Goal: Task Accomplishment & Management: Use online tool/utility

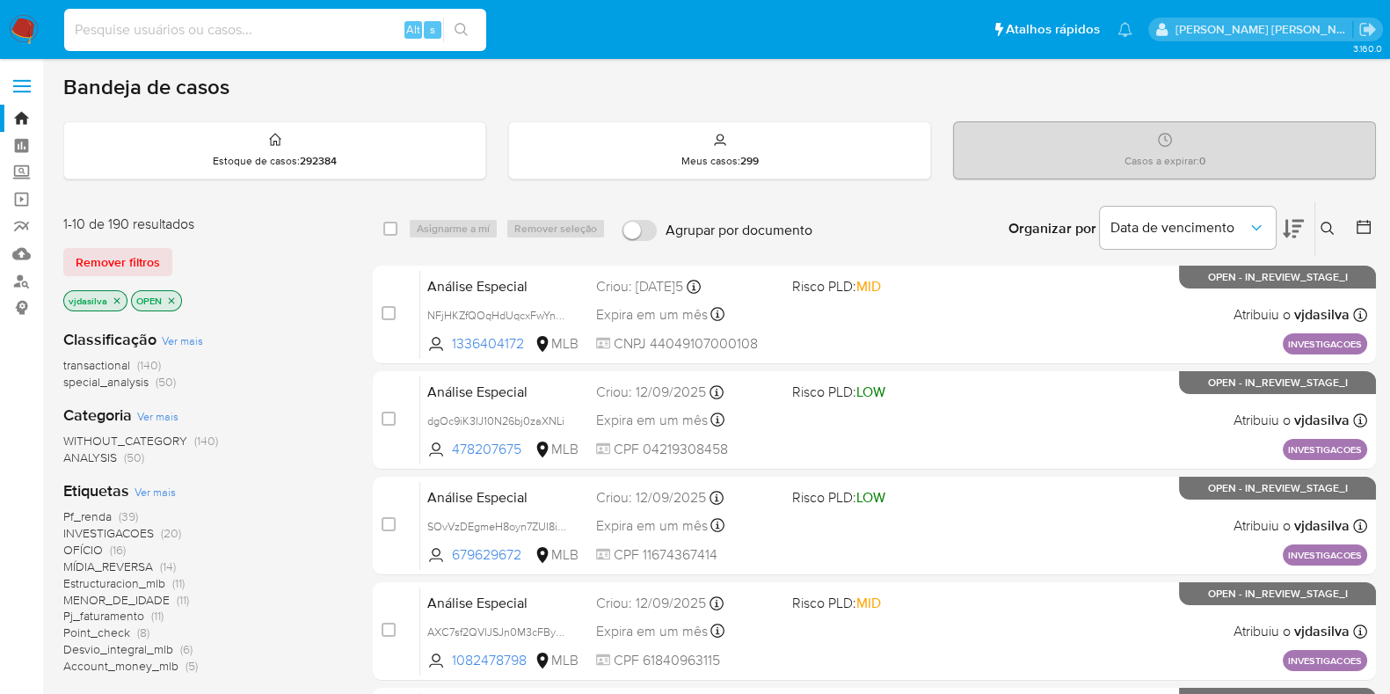
click at [164, 18] on input at bounding box center [275, 29] width 422 height 23
paste input "fwpBGMDNlUIIdWMeHX1owAWT"
type input "fwpBGMDNlUIIdWMeHX1owAWT"
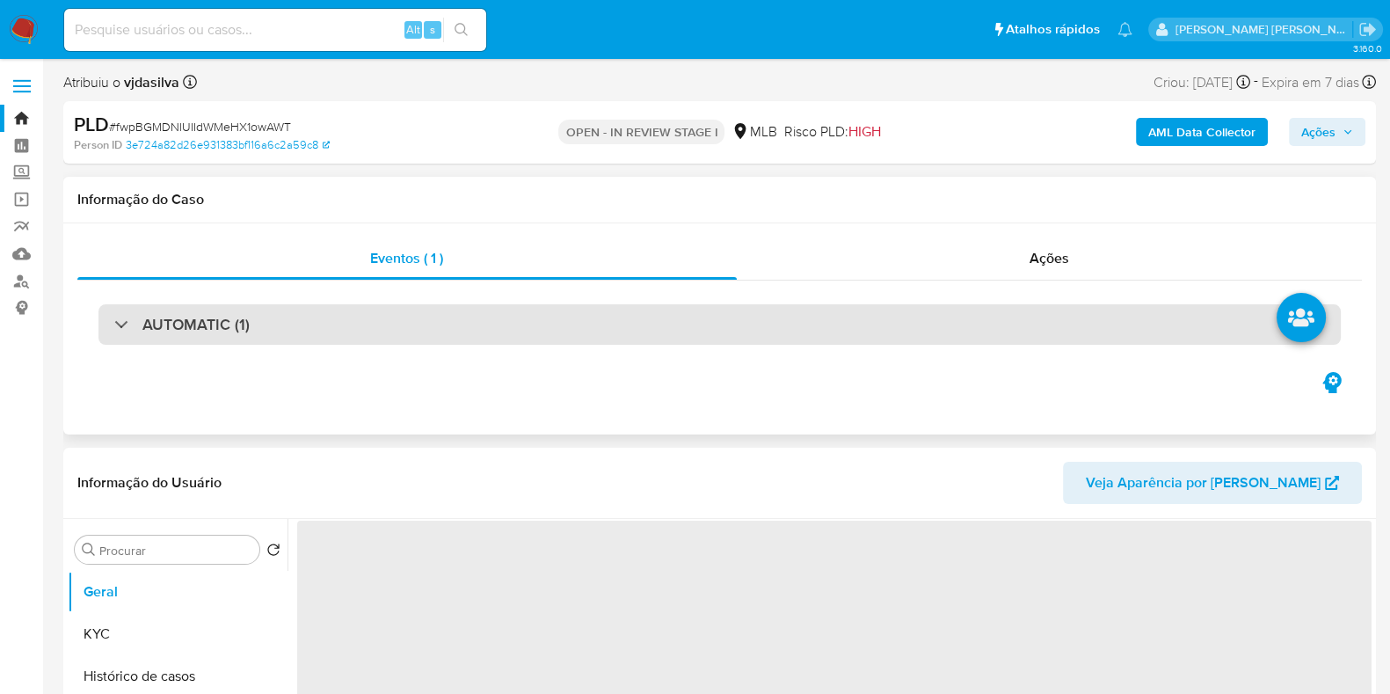
select select "10"
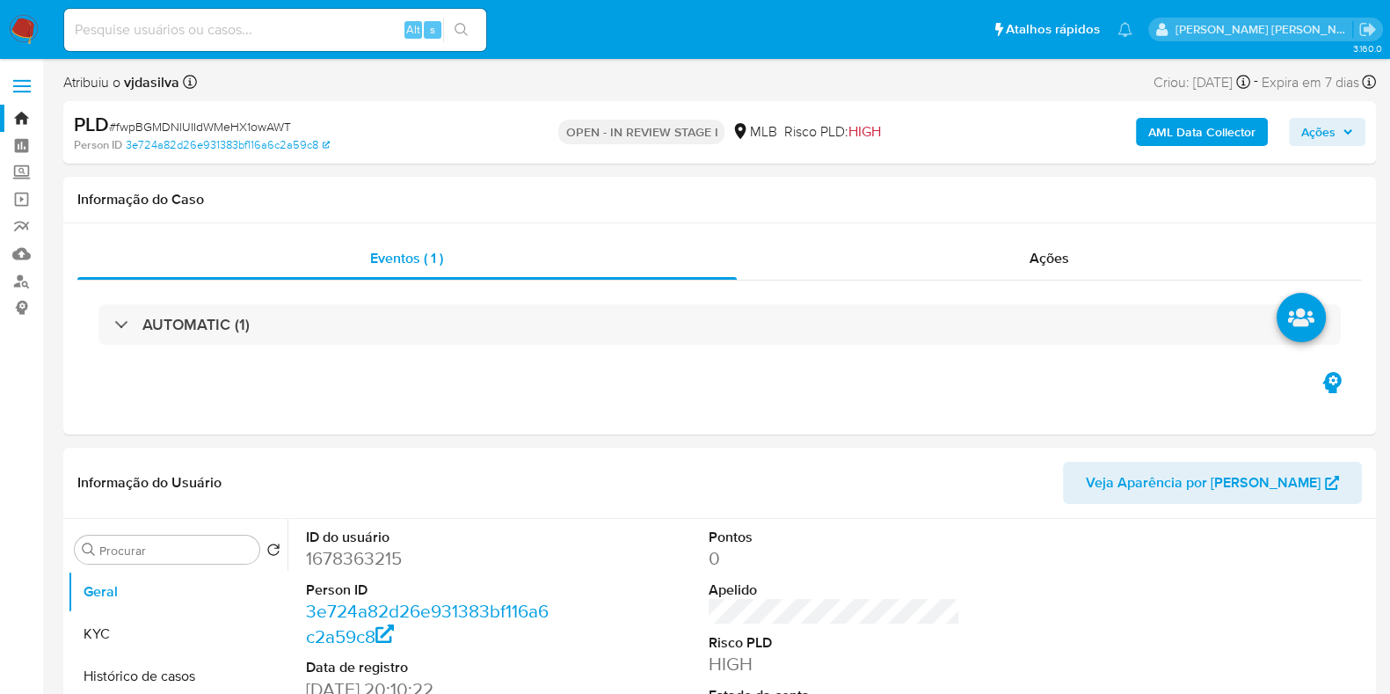
click at [1340, 126] on span "Ações" at bounding box center [1328, 132] width 52 height 25
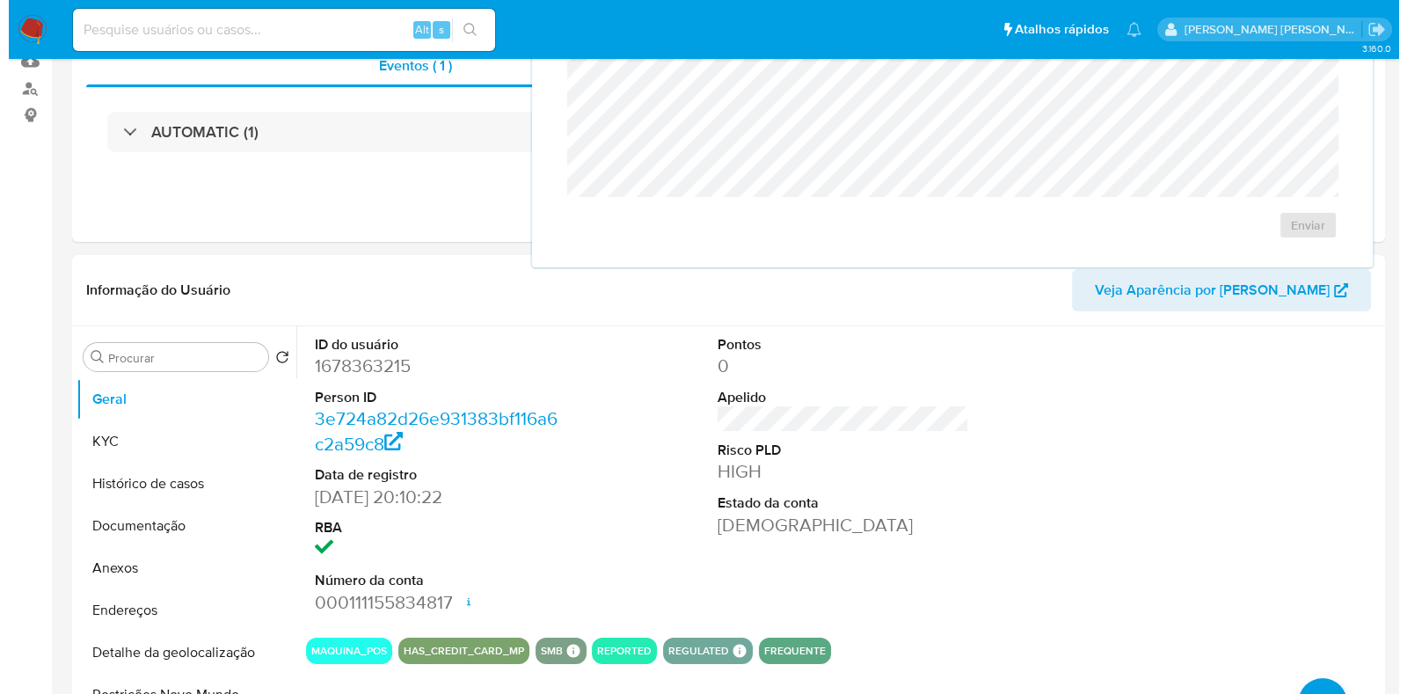
scroll to position [203, 0]
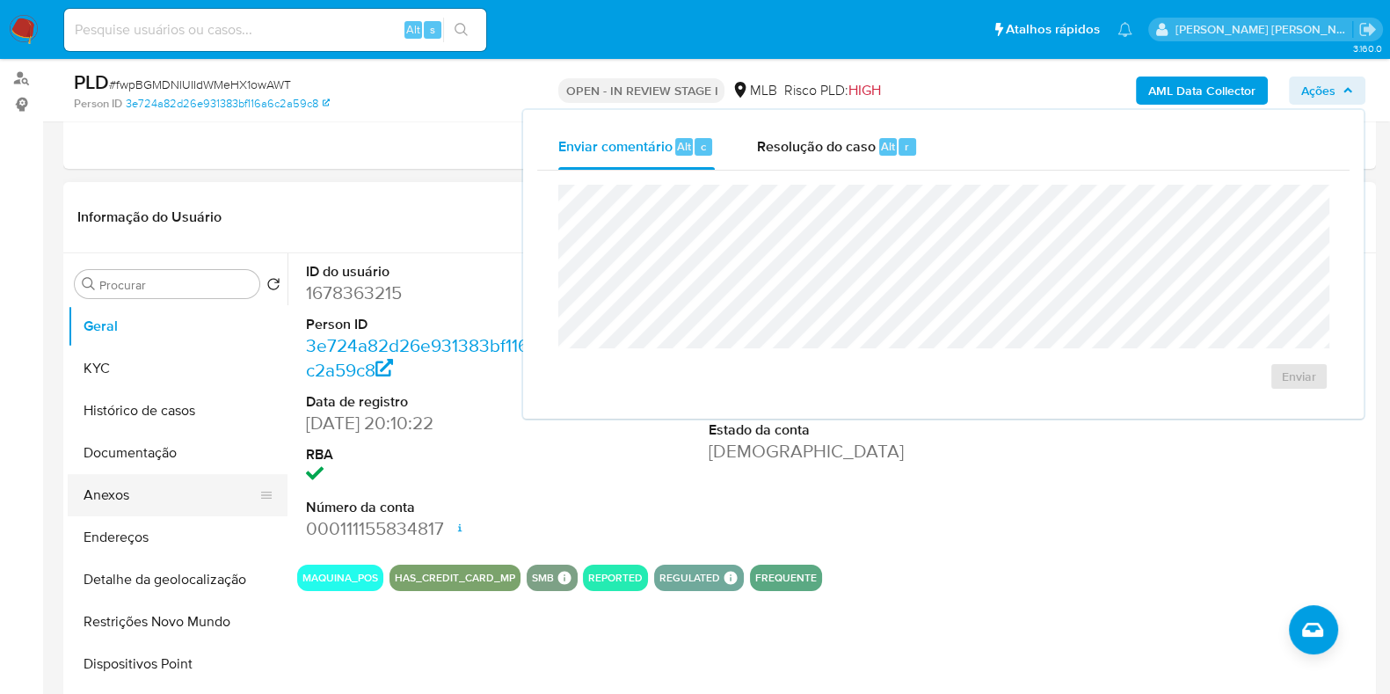
click at [176, 503] on button "Anexos" at bounding box center [171, 495] width 206 height 42
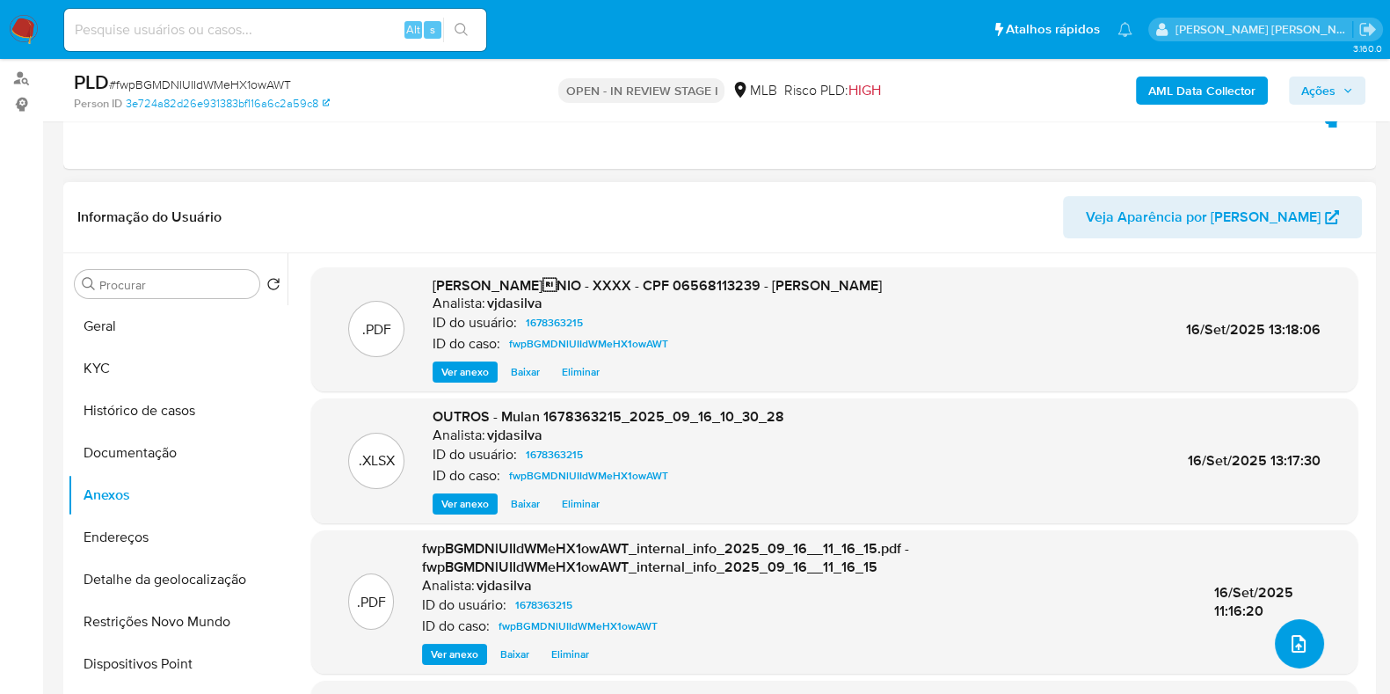
click at [1302, 629] on button "upload-file" at bounding box center [1299, 643] width 49 height 49
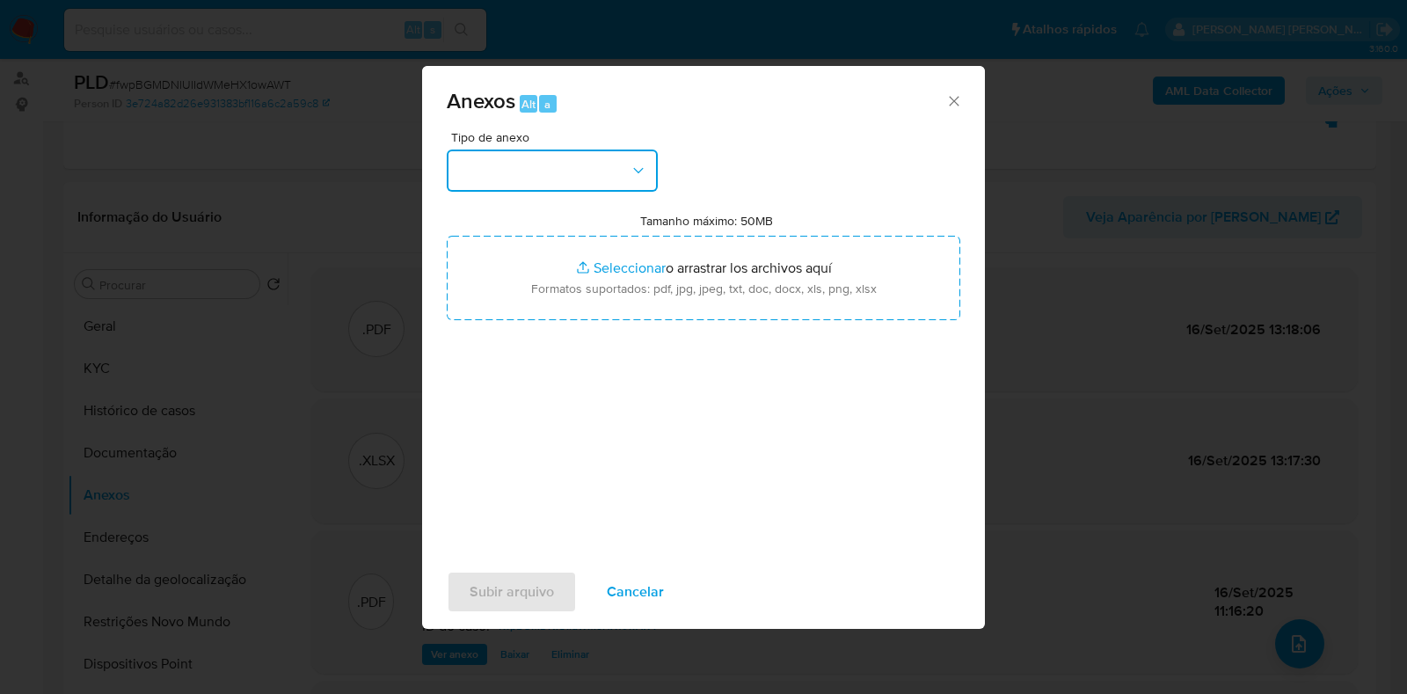
click at [636, 173] on icon "button" at bounding box center [639, 171] width 18 height 18
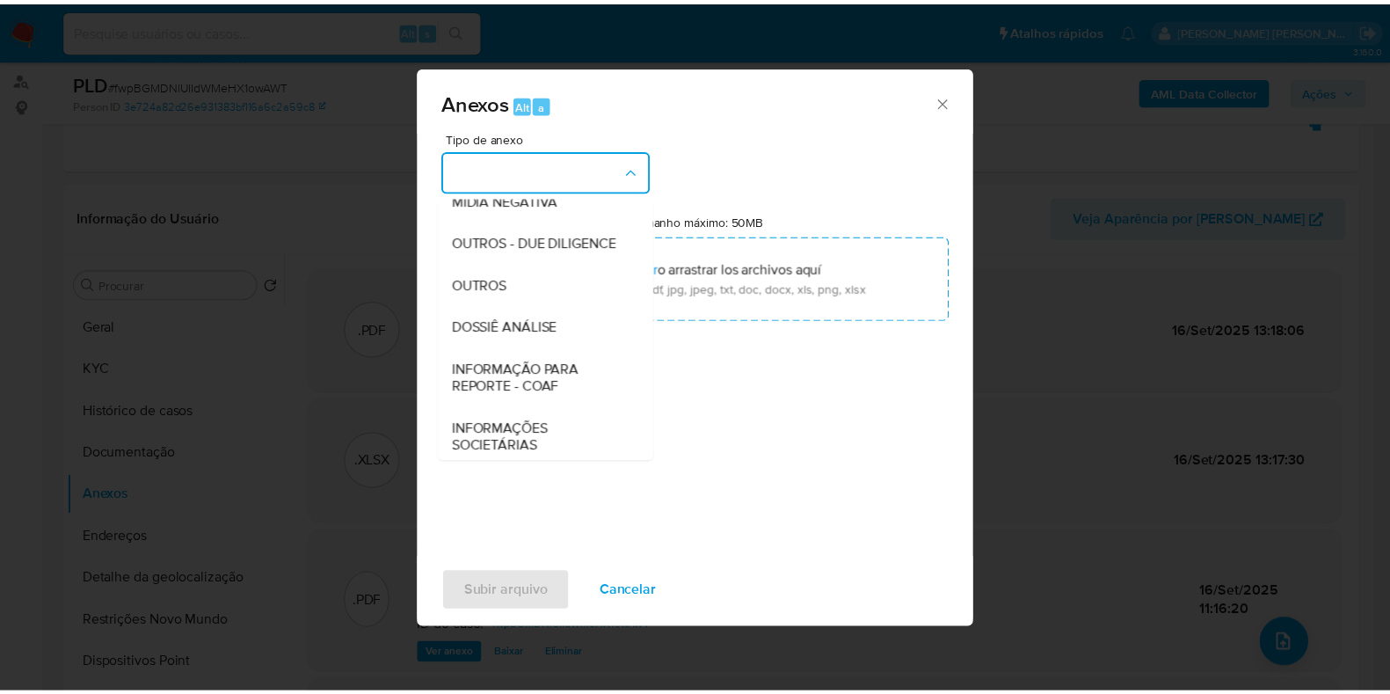
scroll to position [271, 0]
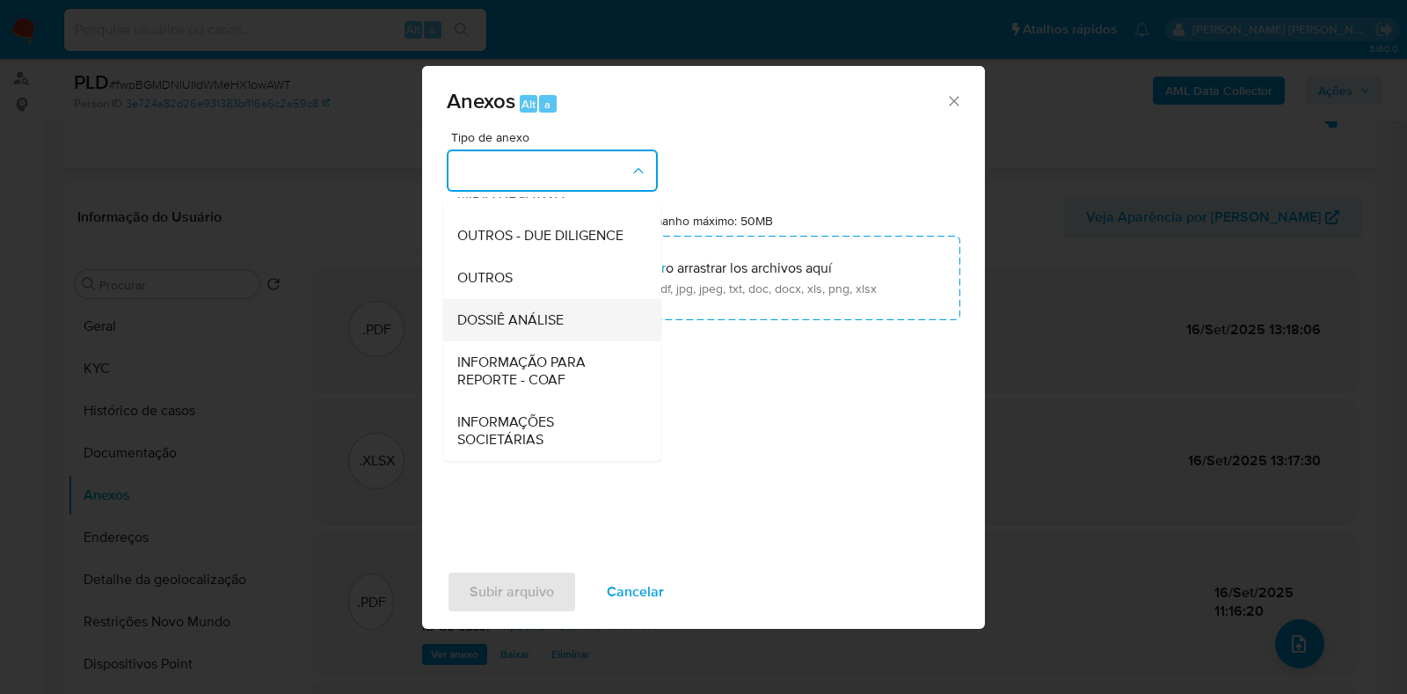
click at [570, 325] on div "DOSSIÊ ANÁLISE" at bounding box center [546, 320] width 179 height 42
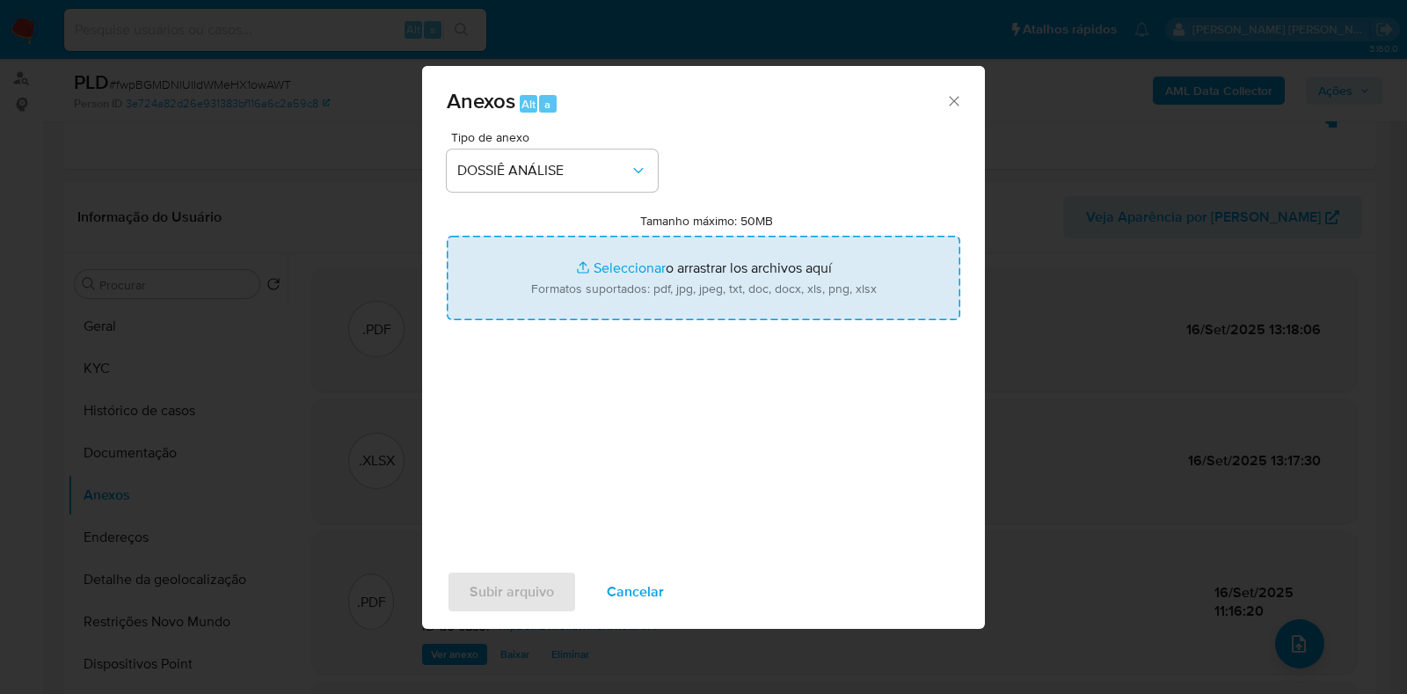
type input "C:\fakepath\DECLÍNIO - XXXX - CPF 06568113239 - PAOLO ALDAIR MARIN GONZALES.pdf"
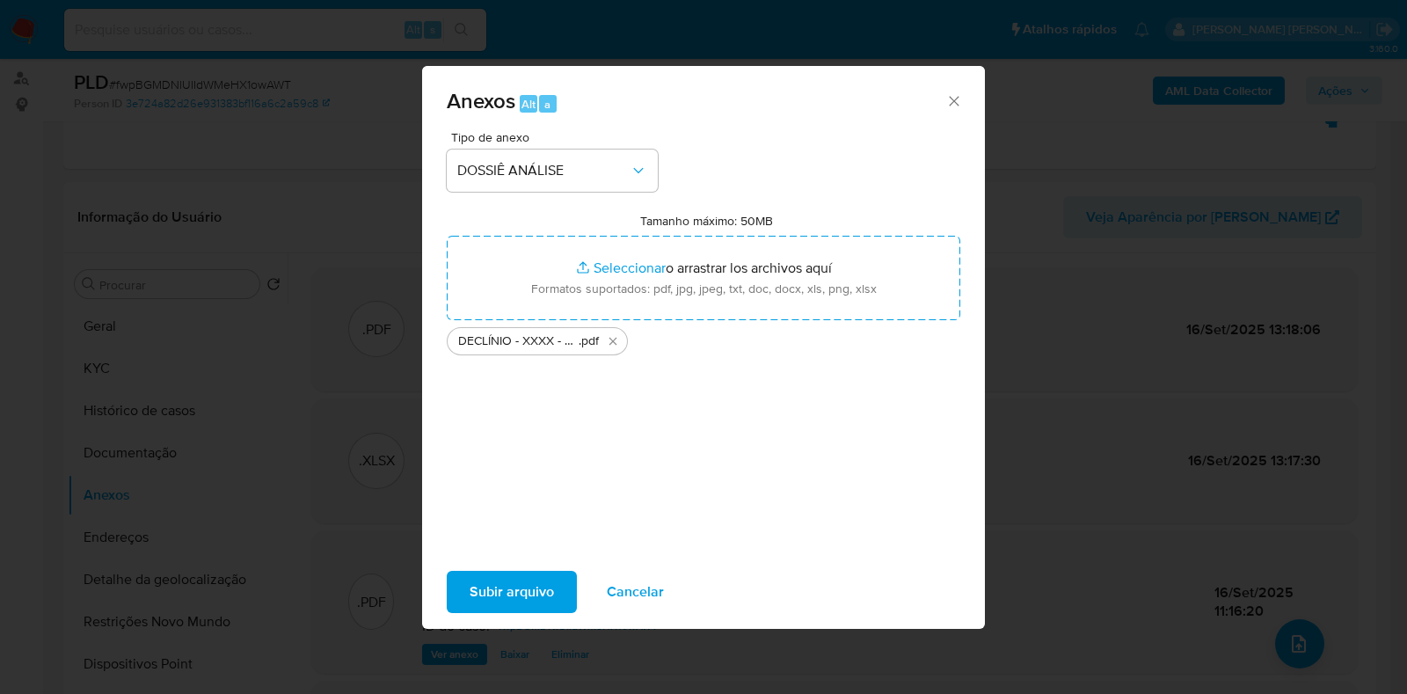
click at [497, 596] on span "Subir arquivo" at bounding box center [512, 592] width 84 height 39
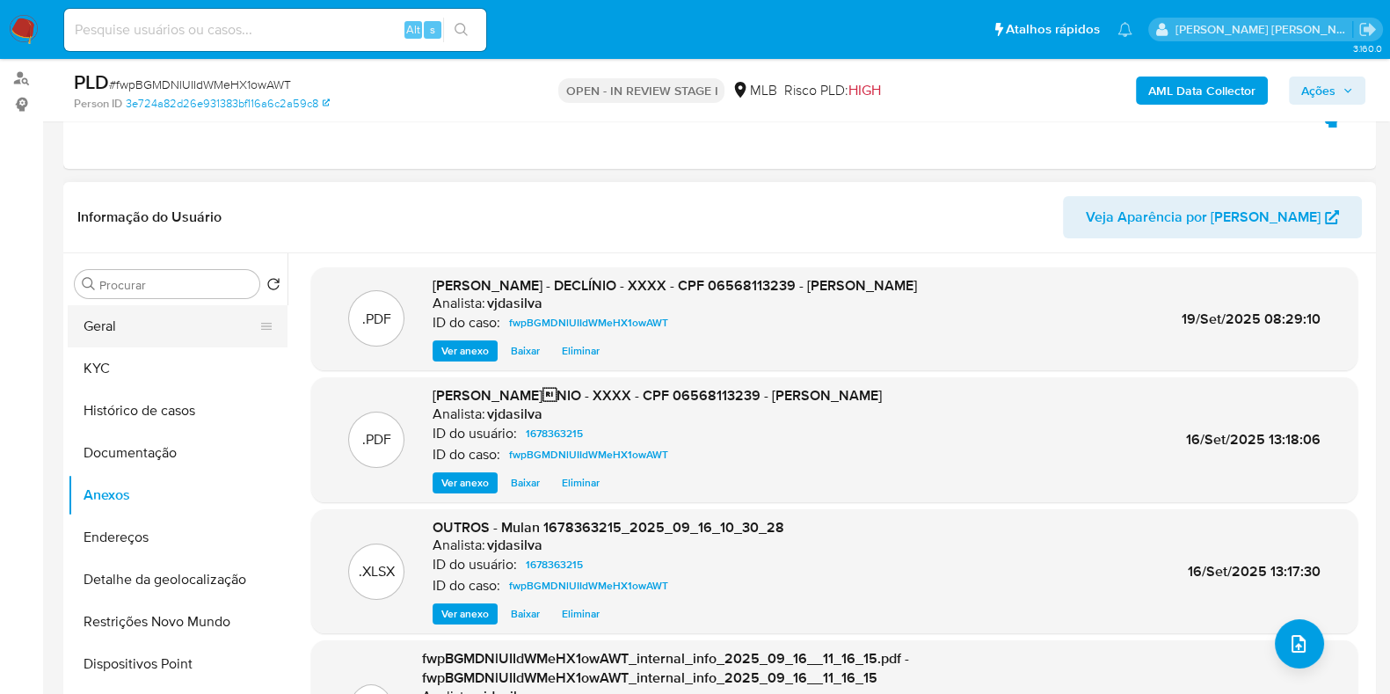
click at [197, 342] on button "Geral" at bounding box center [171, 326] width 206 height 42
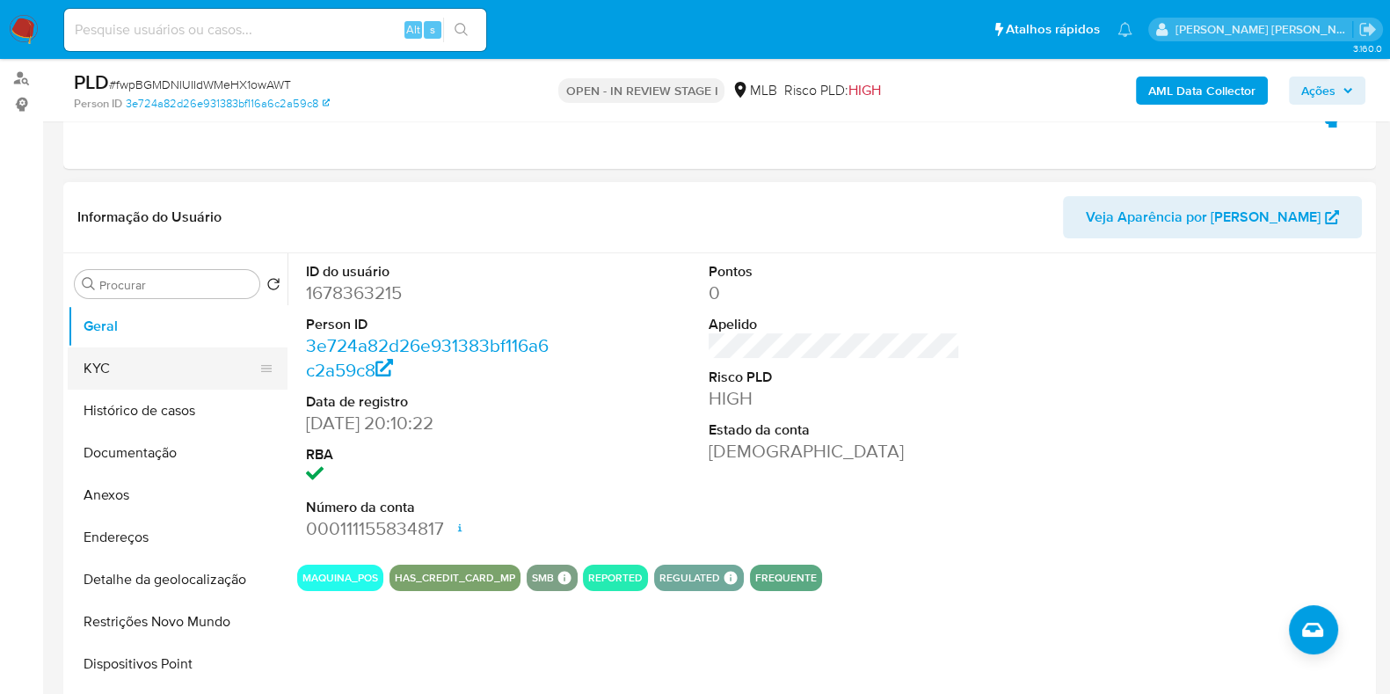
click at [200, 362] on button "KYC" at bounding box center [171, 368] width 206 height 42
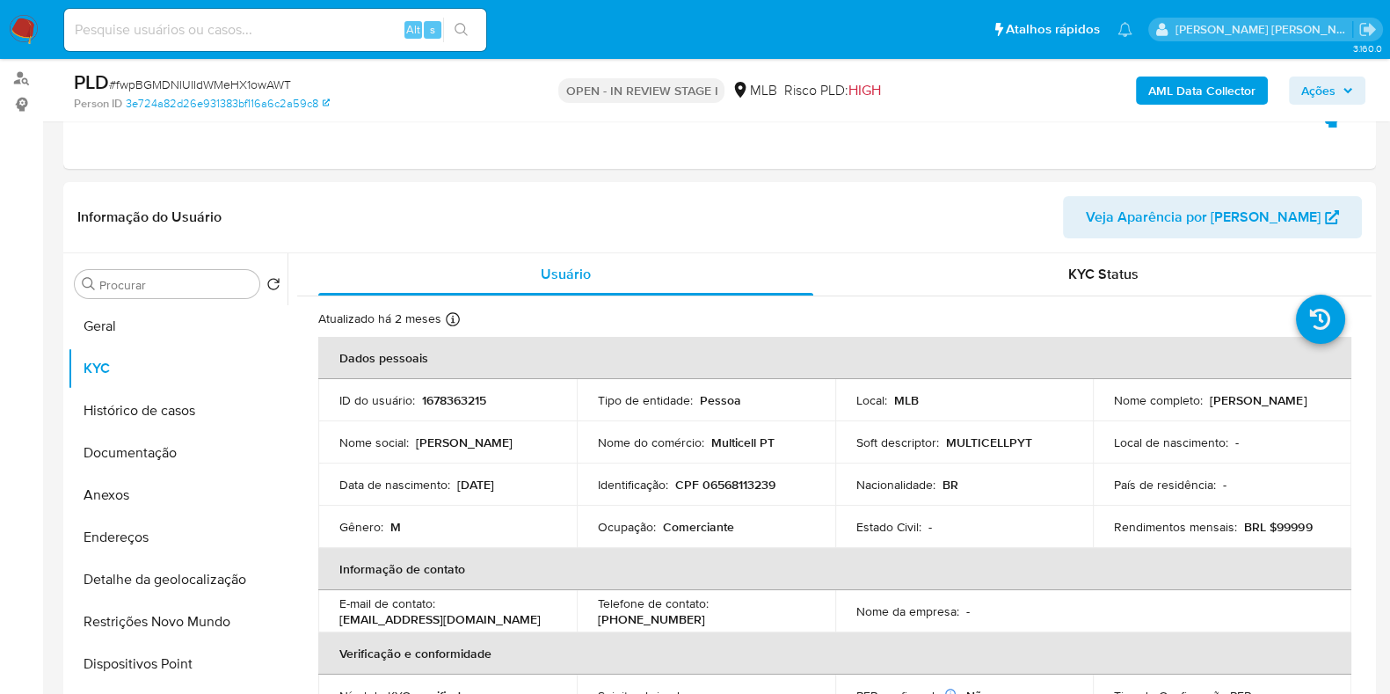
click at [1340, 81] on span "Ações" at bounding box center [1328, 90] width 52 height 25
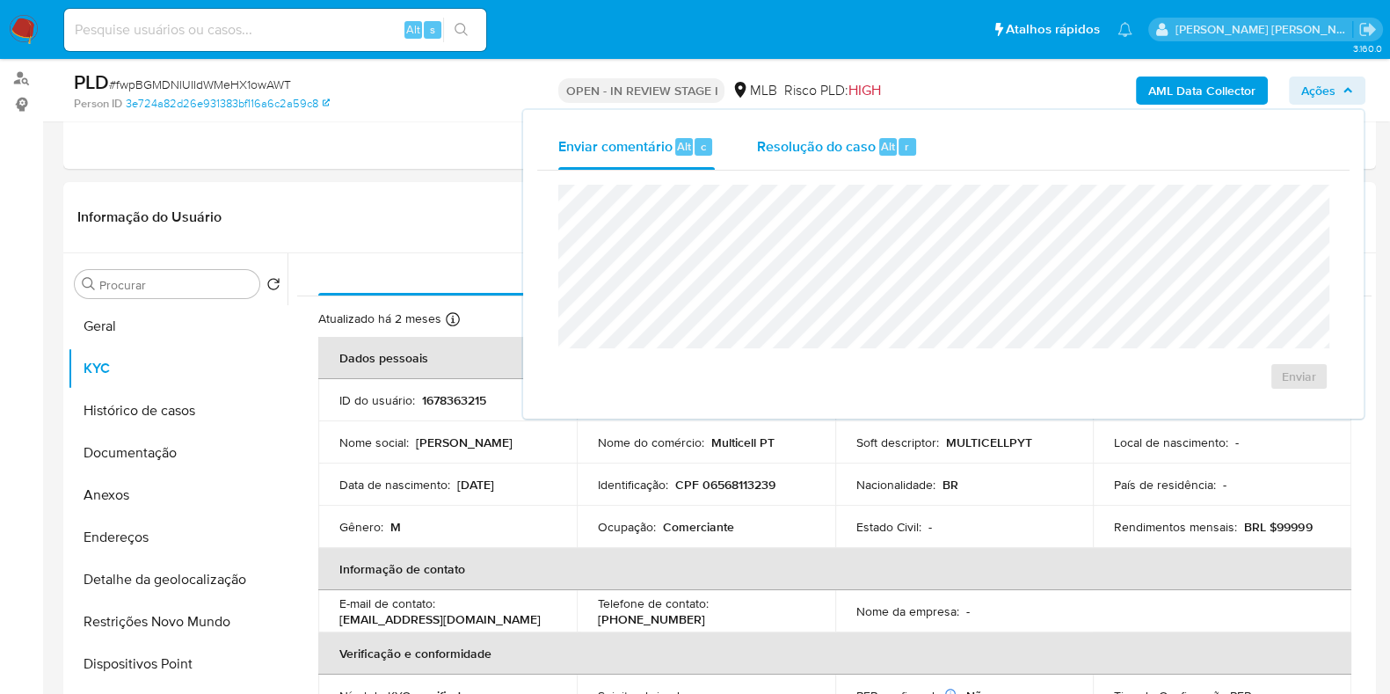
click at [801, 143] on span "Resolução do caso" at bounding box center [816, 145] width 119 height 20
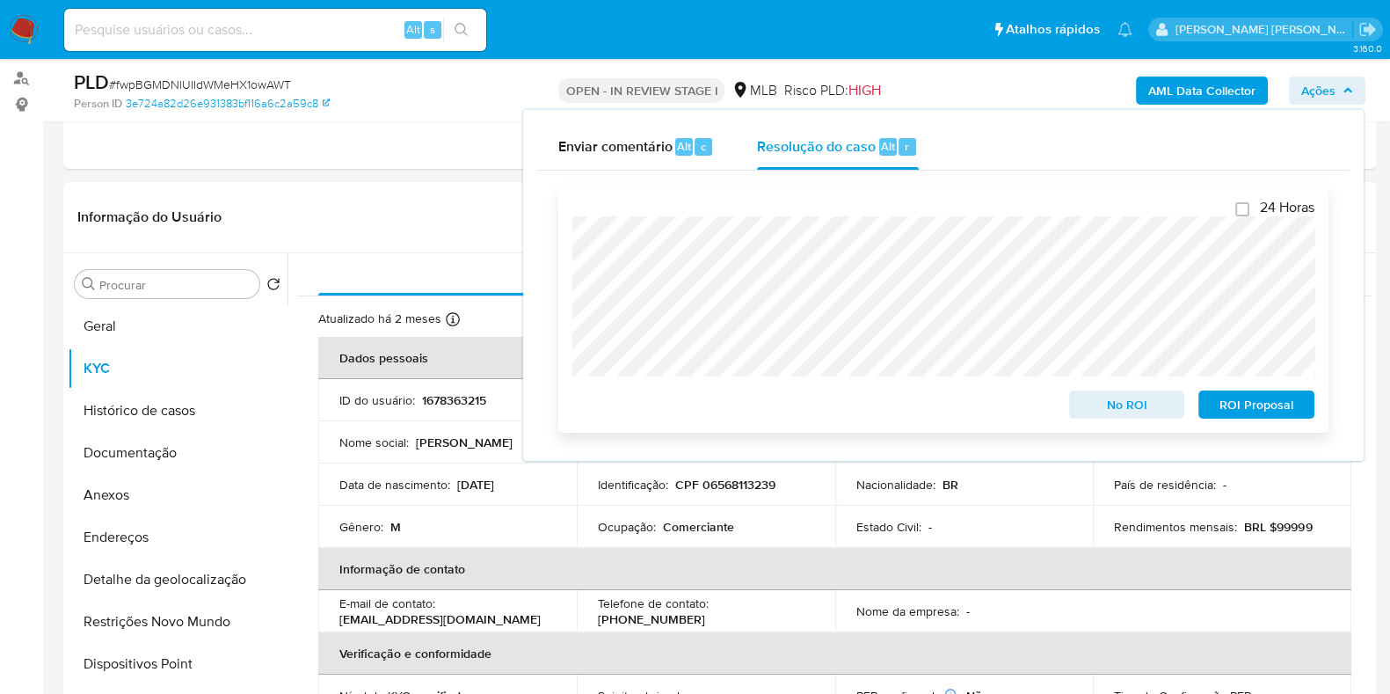
click at [1243, 398] on span "ROI Proposal" at bounding box center [1256, 404] width 91 height 25
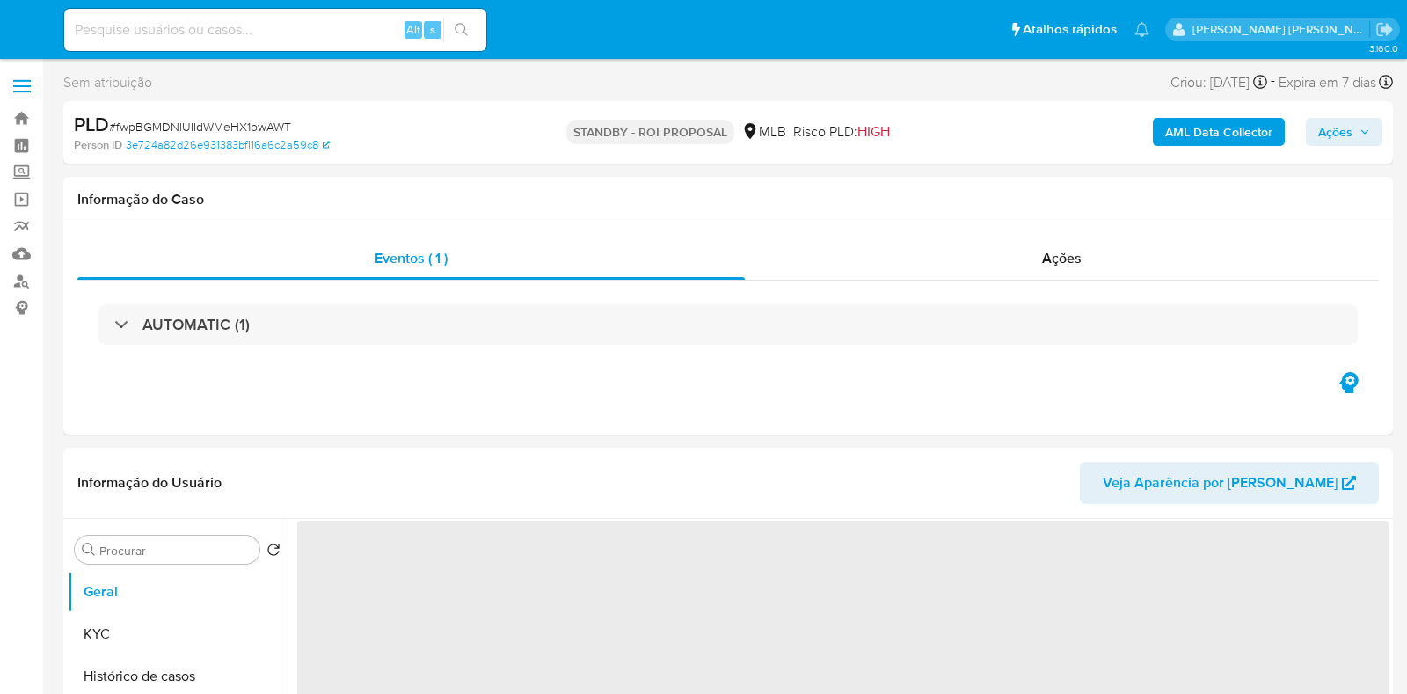
select select "10"
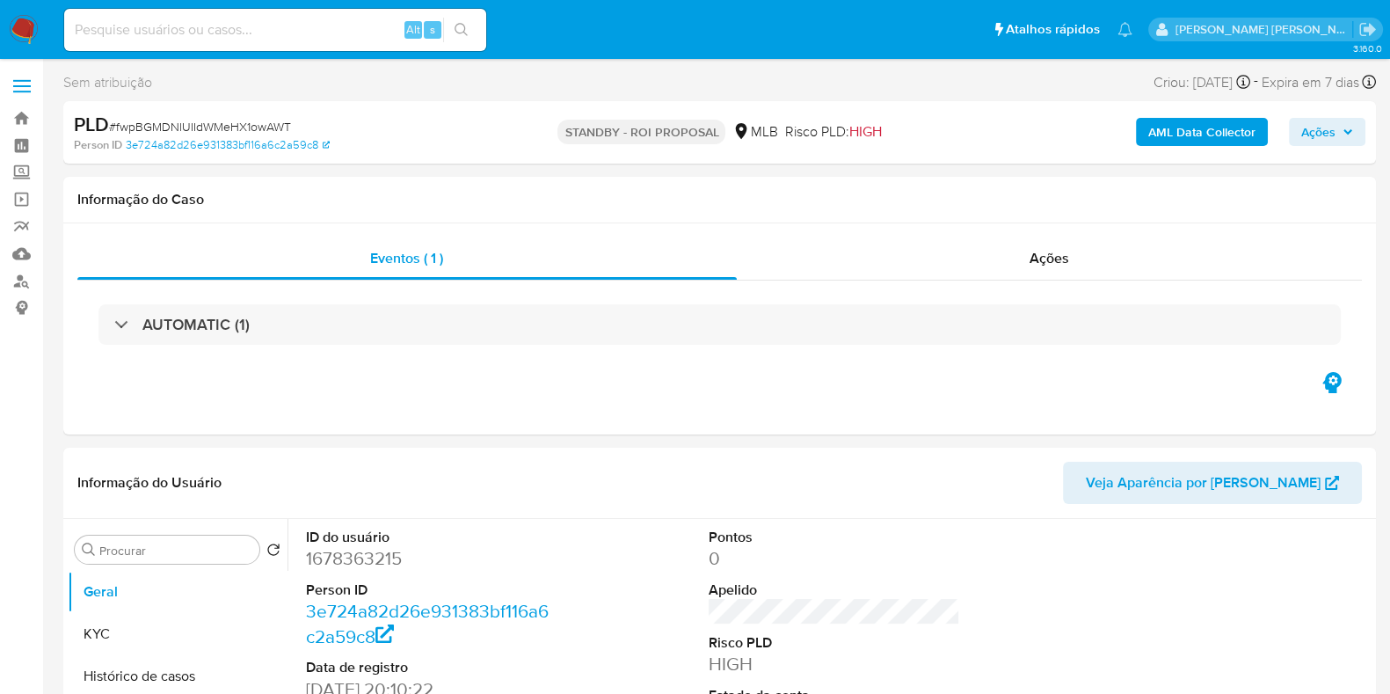
click at [1351, 142] on span "Ações" at bounding box center [1328, 132] width 52 height 25
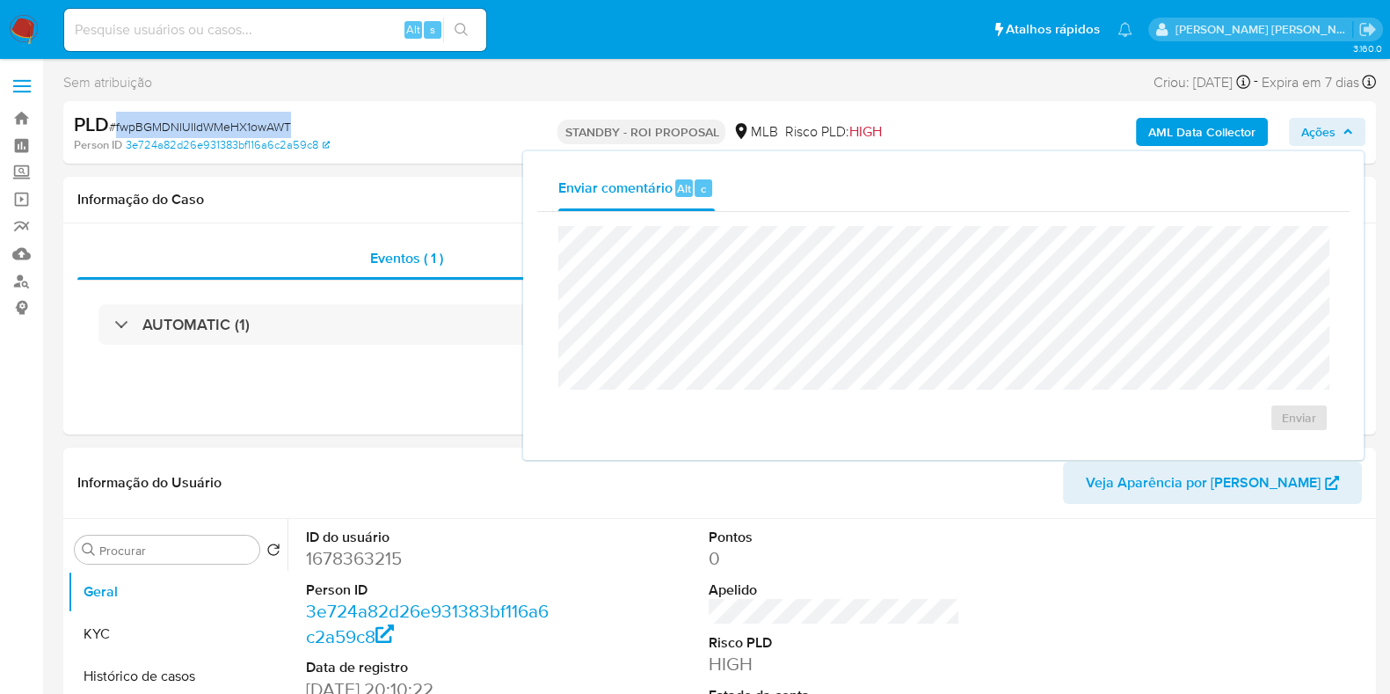
drag, startPoint x: 290, startPoint y: 125, endPoint x: 116, endPoint y: 121, distance: 174.2
click at [116, 121] on div "PLD # fwpBGMDNlUIIdWMeHX1owAWT" at bounding box center [286, 125] width 424 height 26
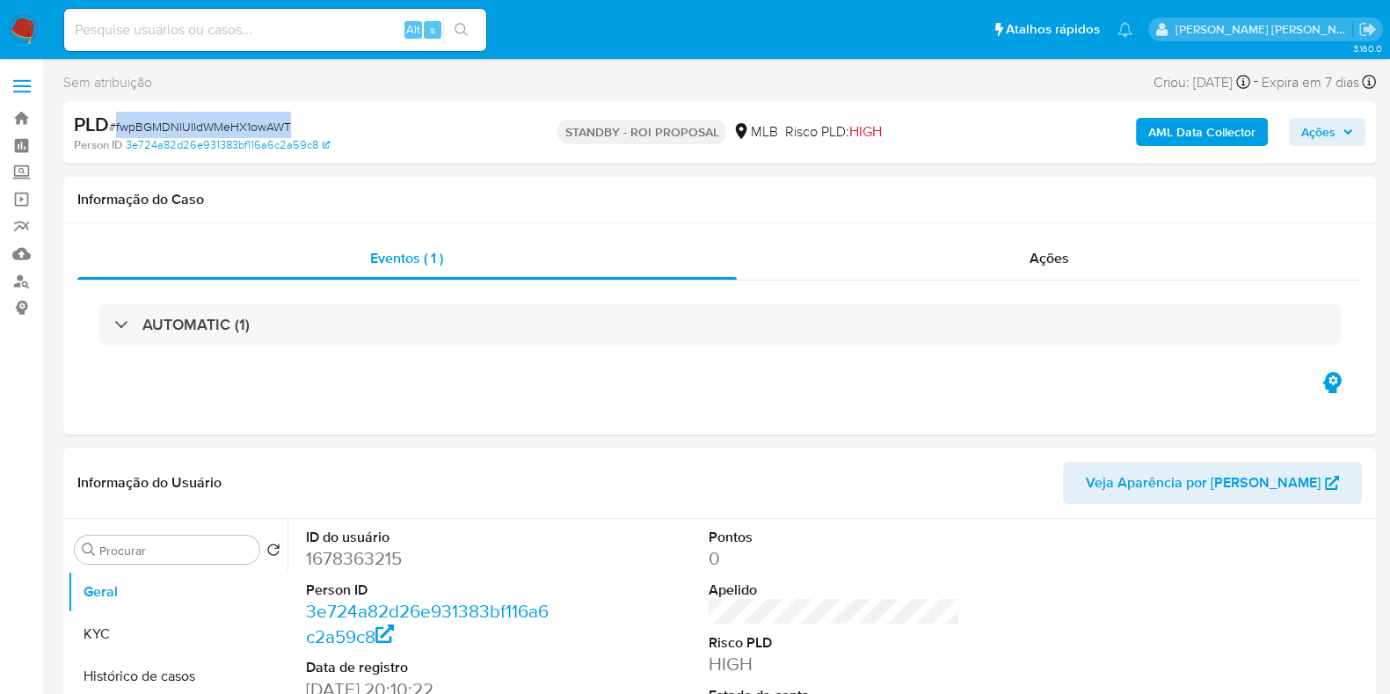
copy span "fwpBGMDNlUIIdWMeHX1owAWT"
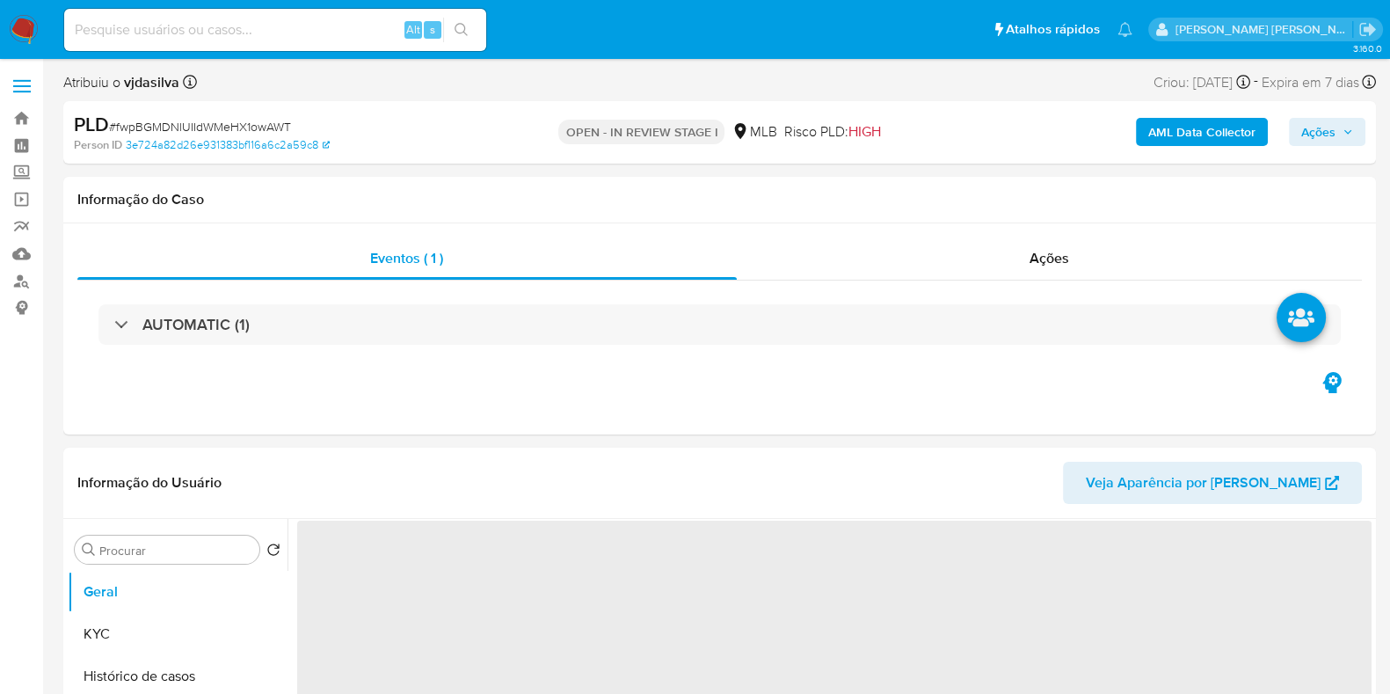
click at [1317, 125] on span "Ações" at bounding box center [1319, 132] width 34 height 28
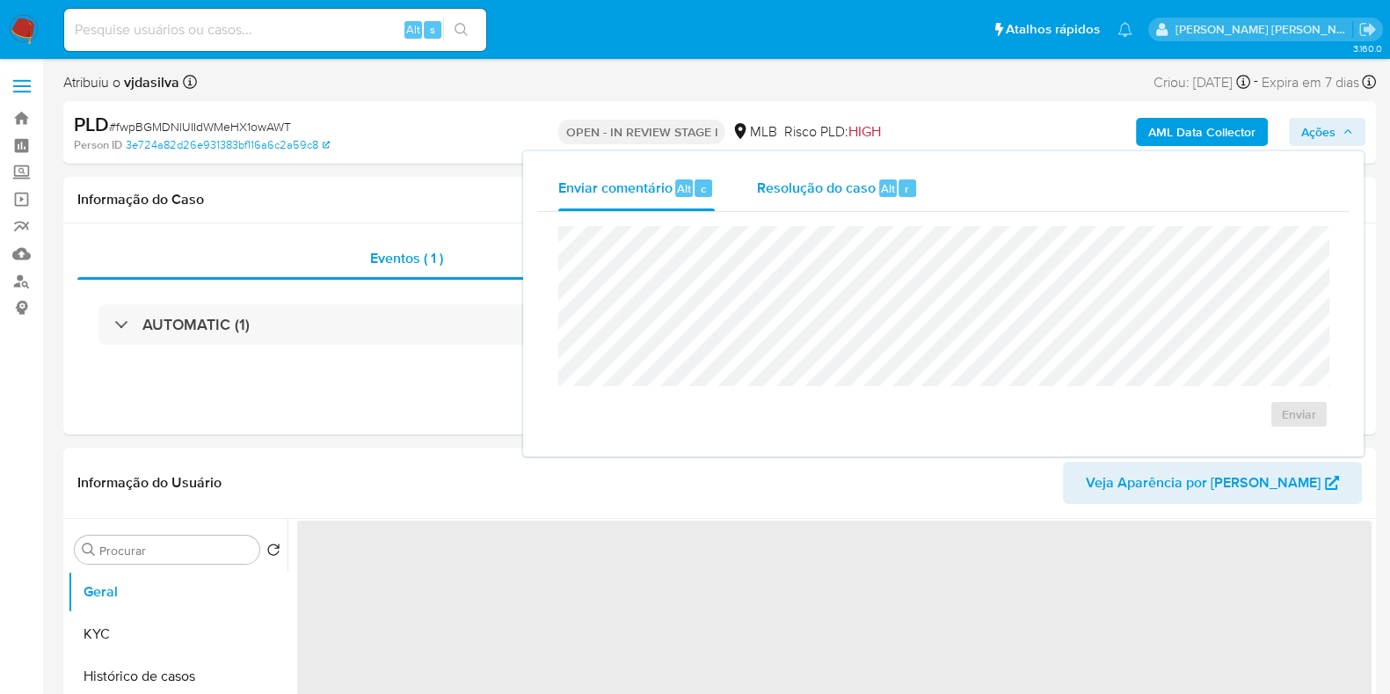
select select "10"
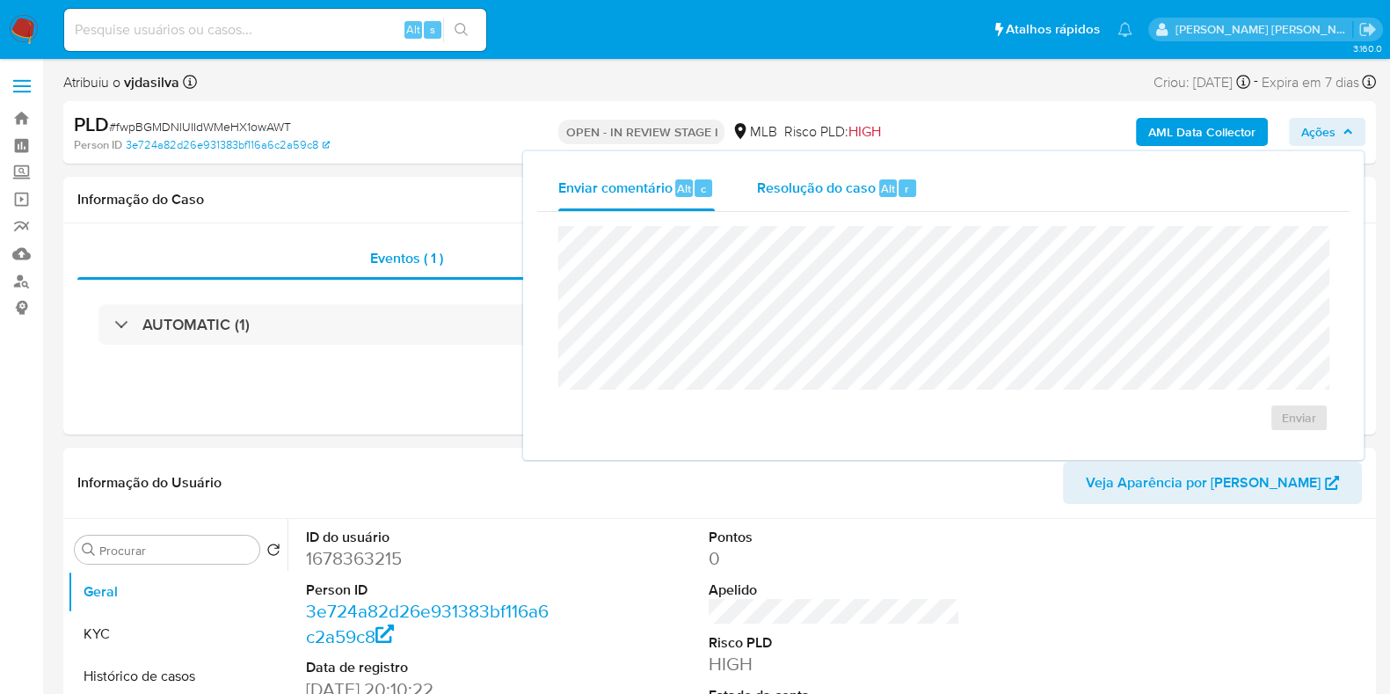
click at [822, 178] on span "Resolução do caso" at bounding box center [816, 188] width 119 height 20
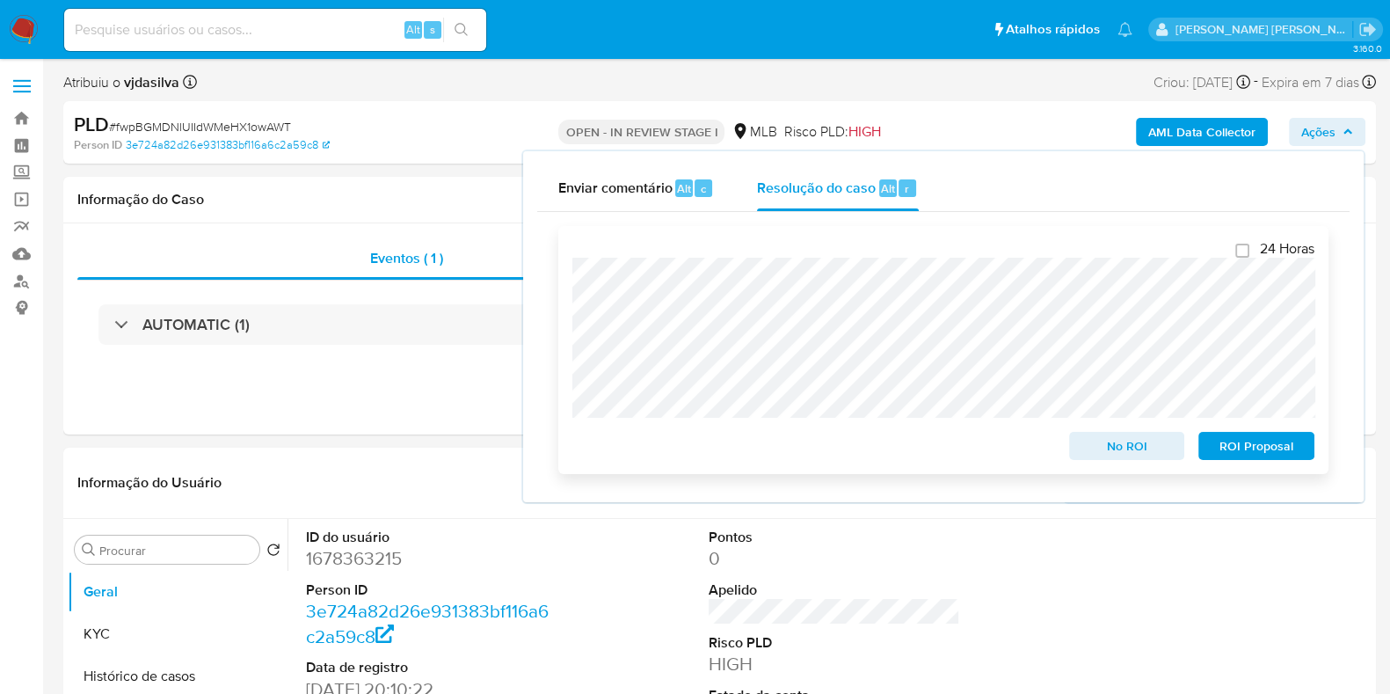
click at [1138, 456] on span "No ROI" at bounding box center [1127, 446] width 91 height 25
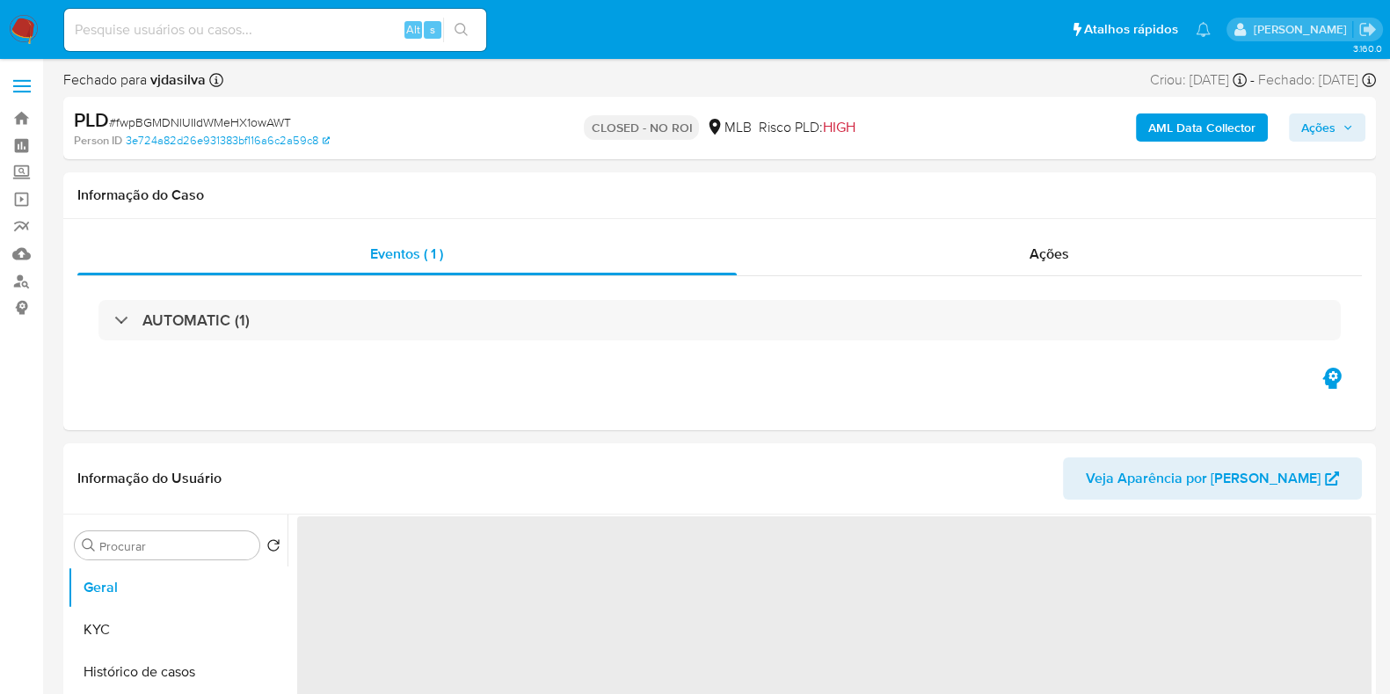
select select "10"
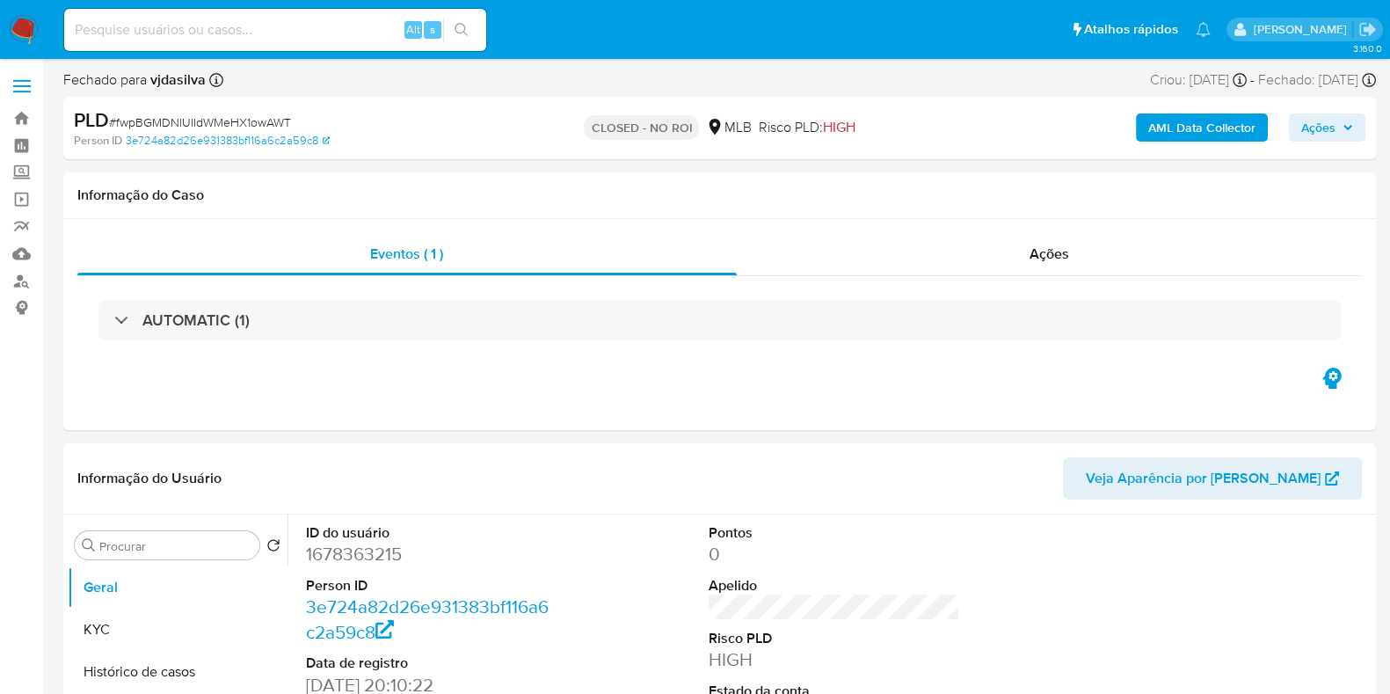
click at [833, 51] on ul "Pausado Ver notificaciones Alt s Atalhos rápidos Presiona las siguientes teclas…" at bounding box center [637, 29] width 1164 height 44
click at [813, 21] on ul "Pausado Ver notificaciones Alt s Atalhos rápidos Presiona las siguientes teclas…" at bounding box center [637, 29] width 1164 height 44
click at [30, 252] on link "Mulan" at bounding box center [104, 253] width 209 height 27
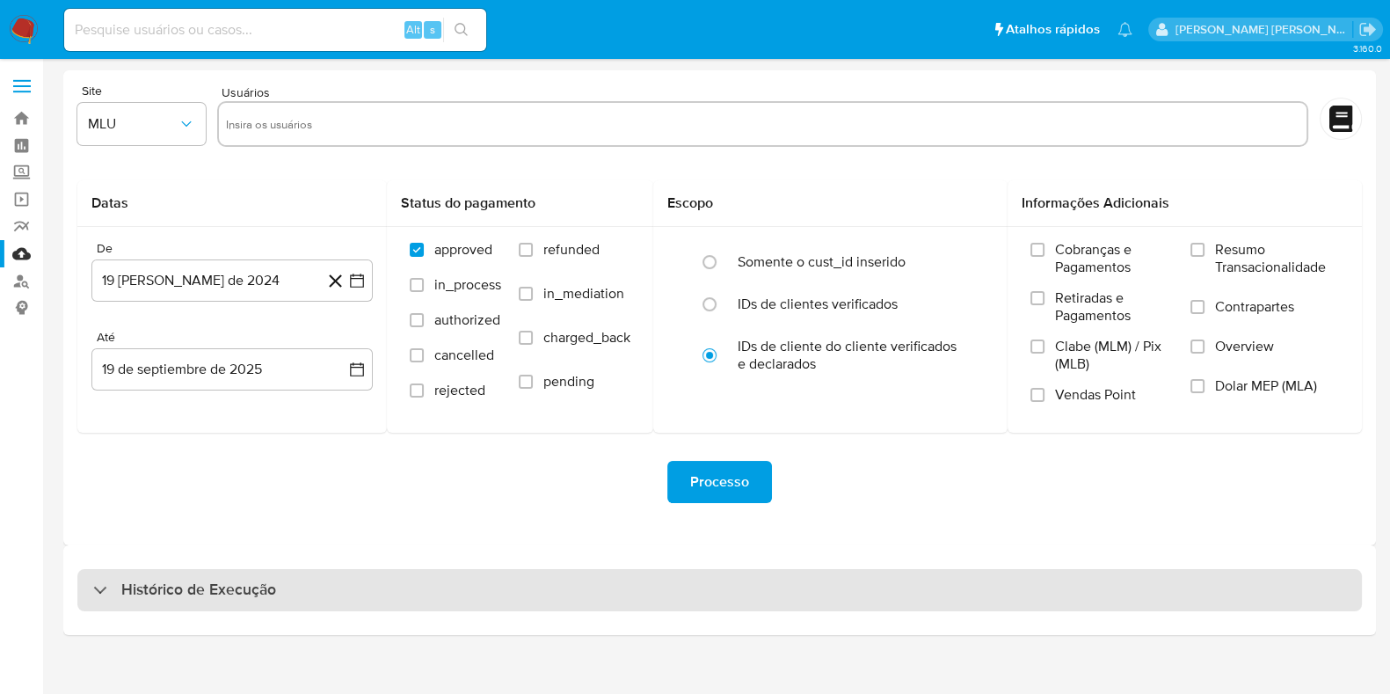
click at [281, 587] on div "Histórico de Execução" at bounding box center [719, 590] width 1285 height 42
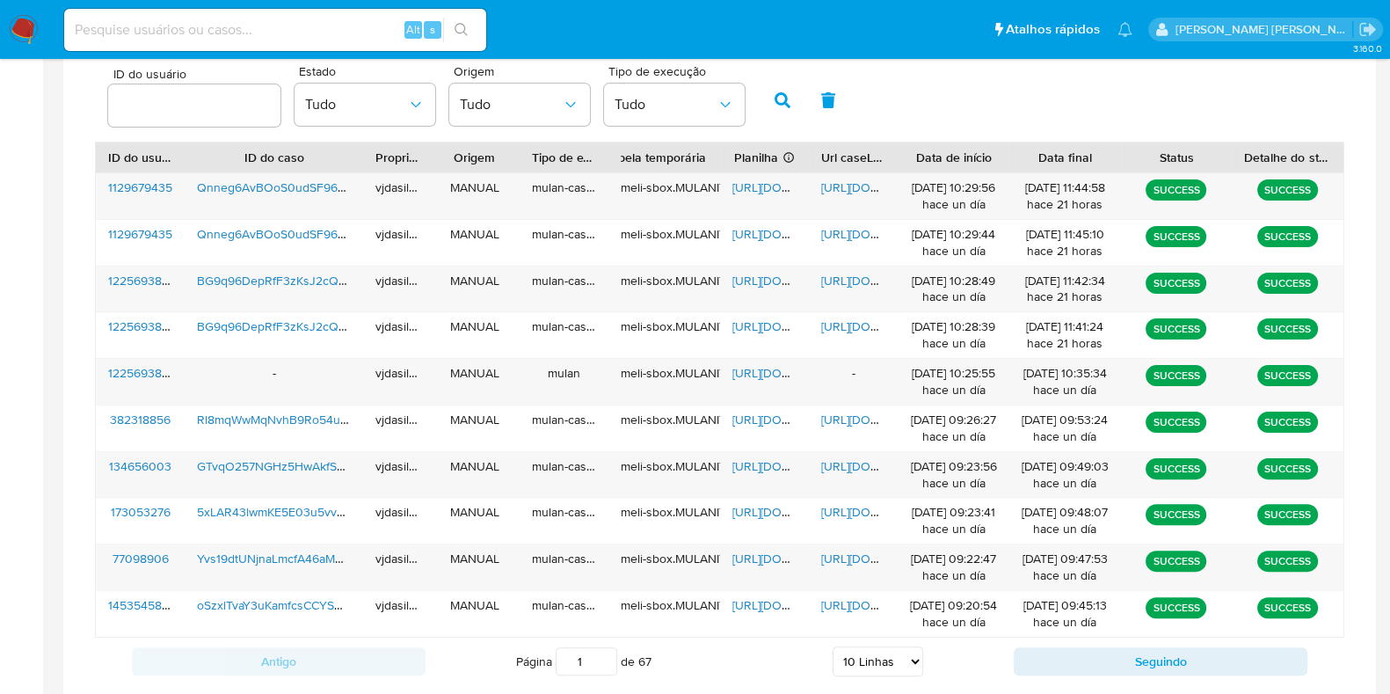
scroll to position [676, 0]
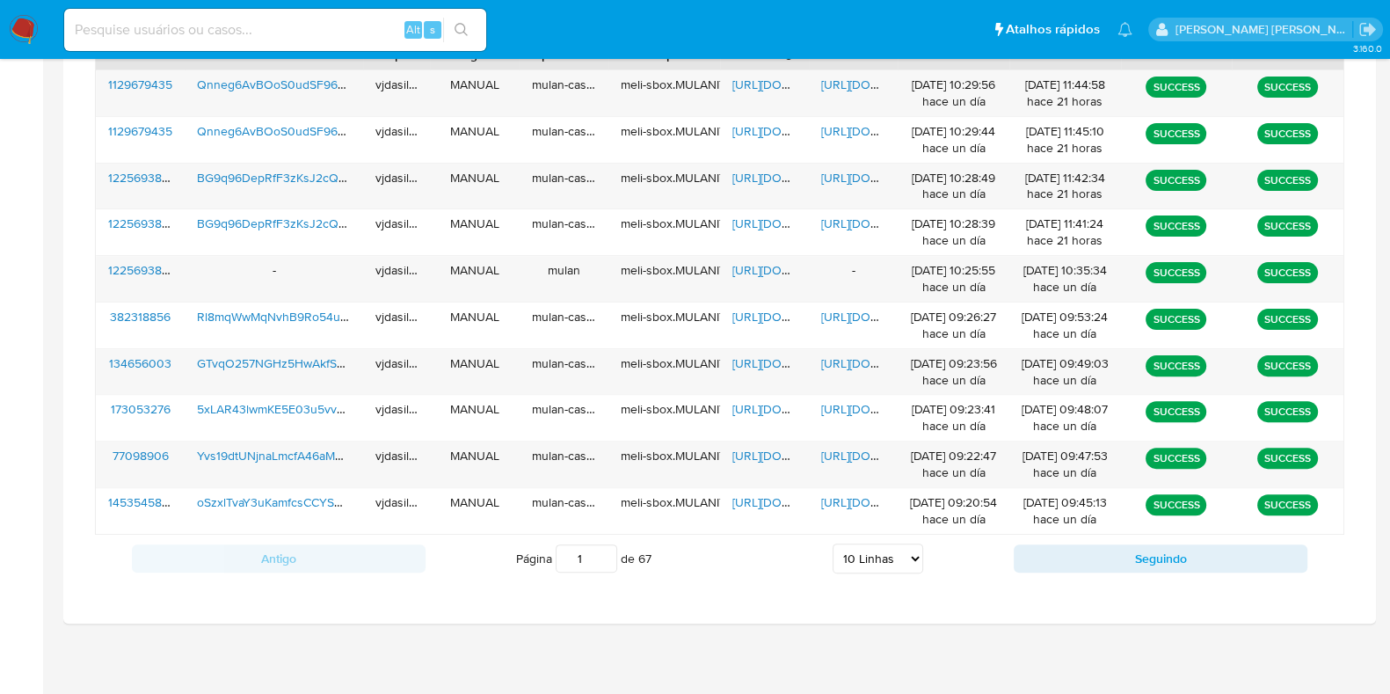
click at [884, 556] on select "5 Linhas 10 Linhas 20 Linhas 25 Linhas 50 Linhas 100 Linhas" at bounding box center [878, 559] width 91 height 30
select select "100"
click at [833, 544] on select "5 Linhas 10 Linhas 20 Linhas 25 Linhas 50 Linhas 100 Linhas" at bounding box center [878, 559] width 91 height 30
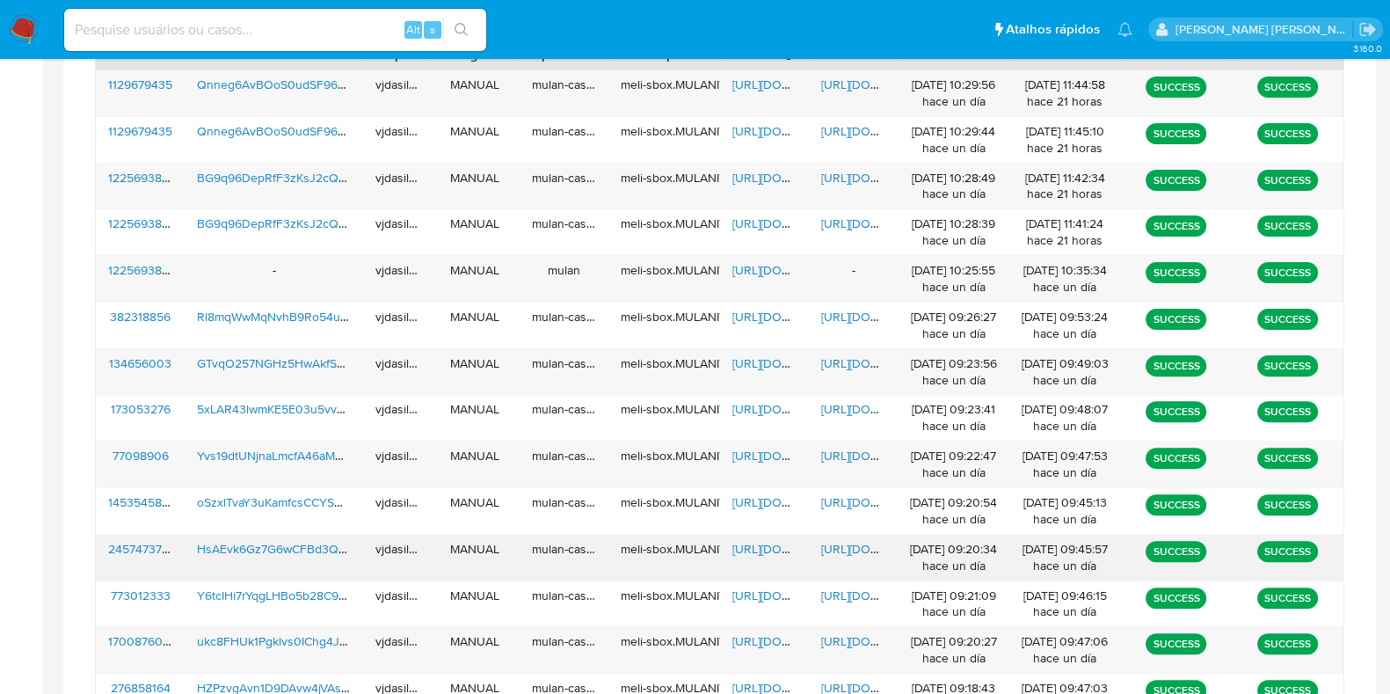
click at [842, 543] on span "[URL][DOMAIN_NAME]" at bounding box center [881, 549] width 121 height 18
click at [770, 540] on span "[URL][DOMAIN_NAME]" at bounding box center [793, 549] width 121 height 18
click at [310, 553] on span "HsAEvk6Gz7G6wCFBd3Q0tGIH" at bounding box center [283, 549] width 173 height 18
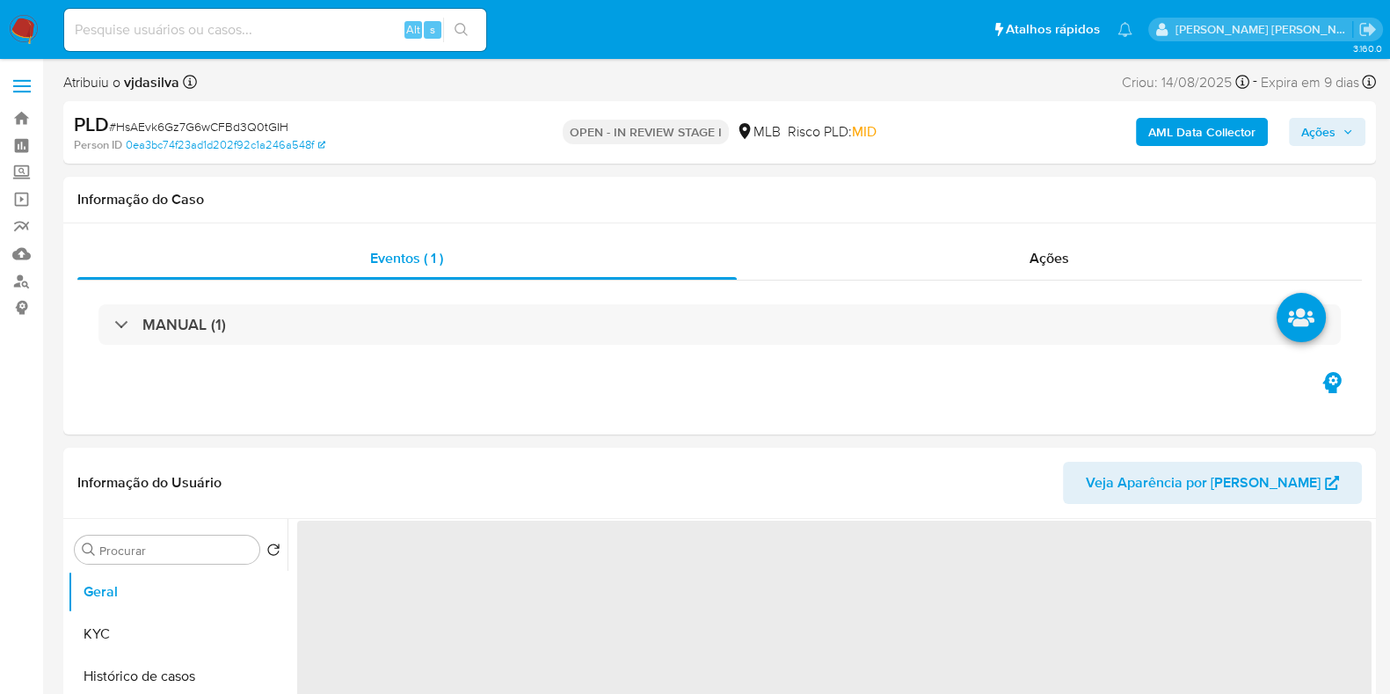
select select "10"
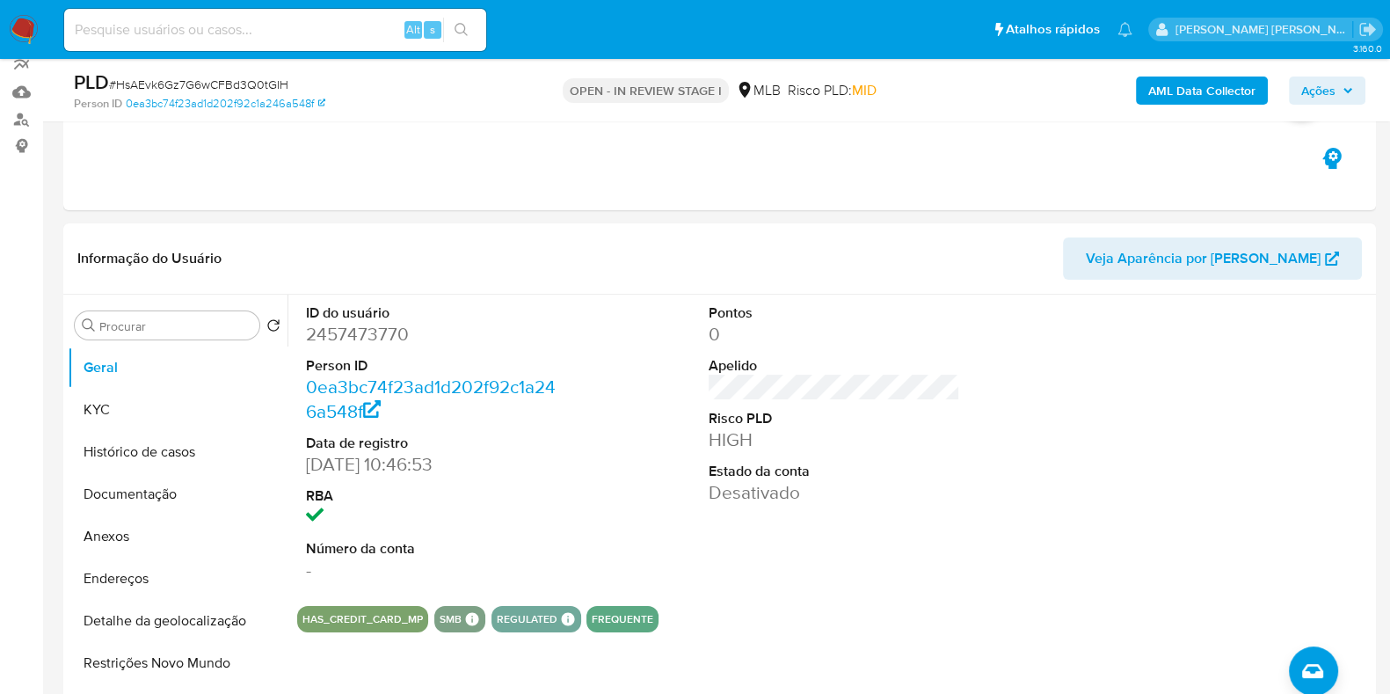
scroll to position [238, 0]
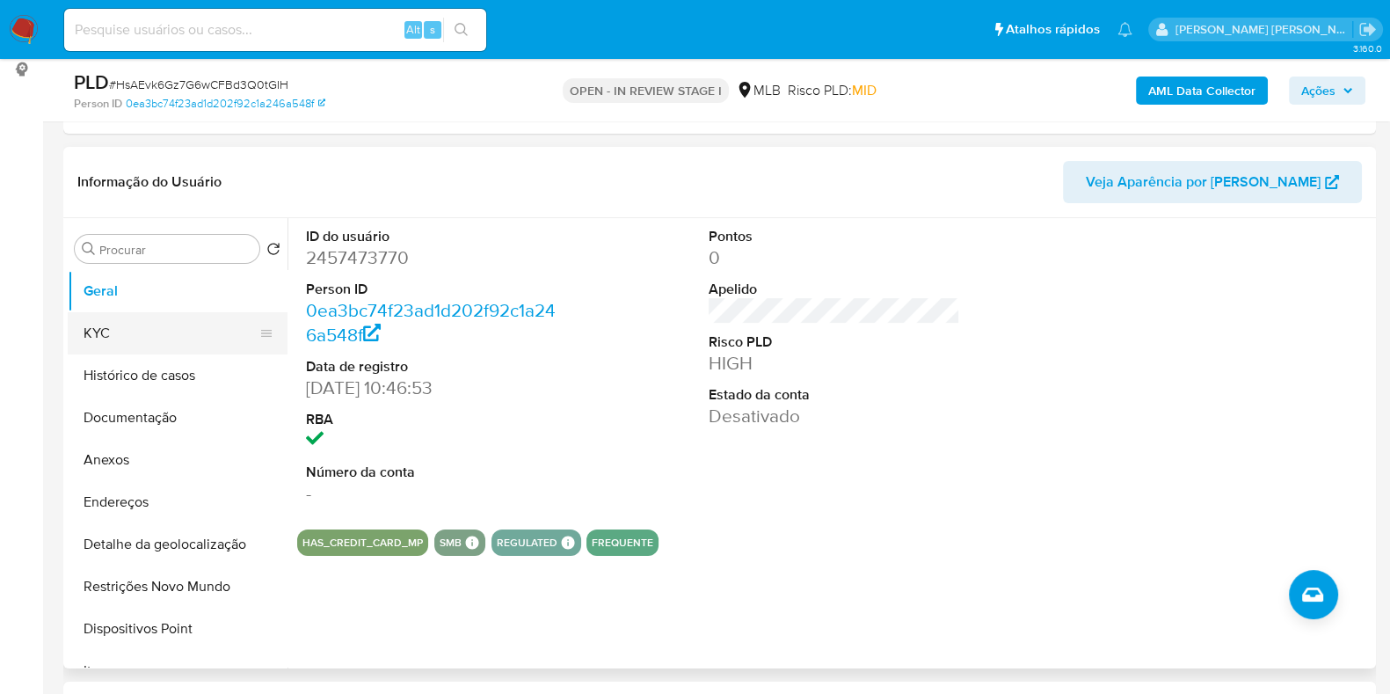
click at [192, 323] on button "KYC" at bounding box center [171, 333] width 206 height 42
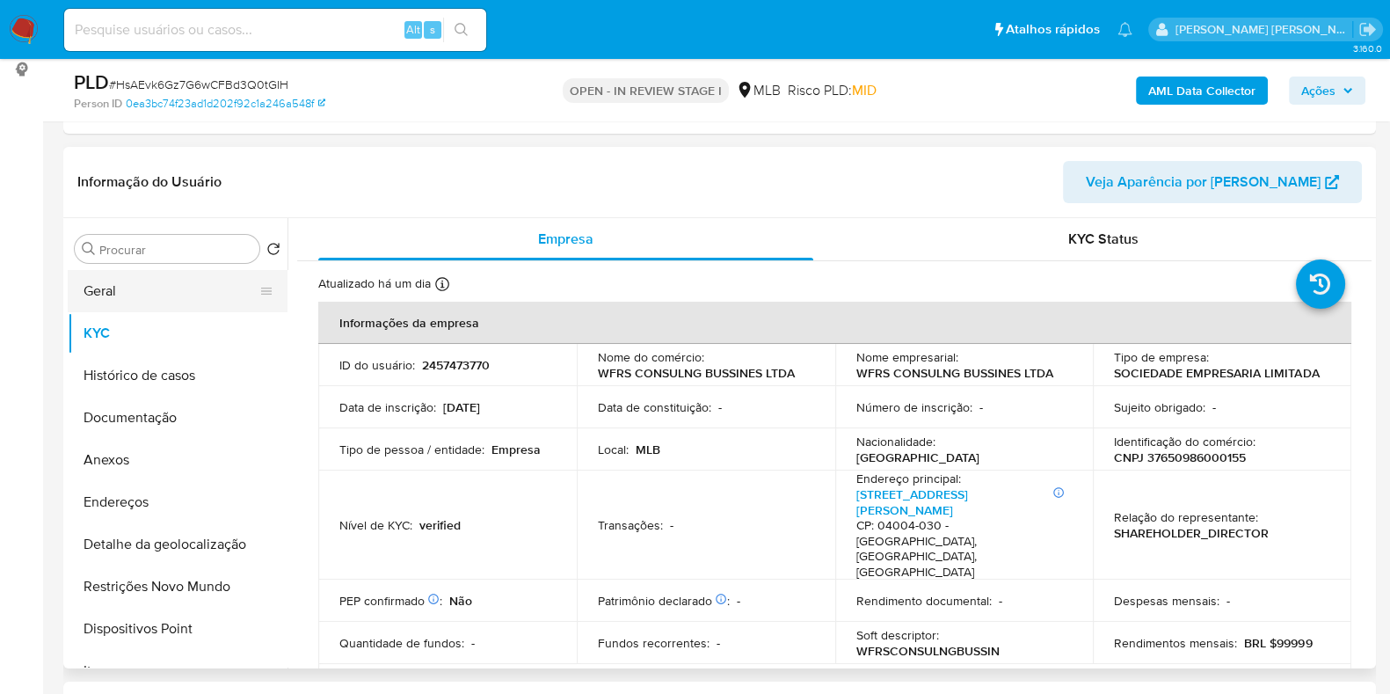
click at [160, 283] on button "Geral" at bounding box center [171, 291] width 206 height 42
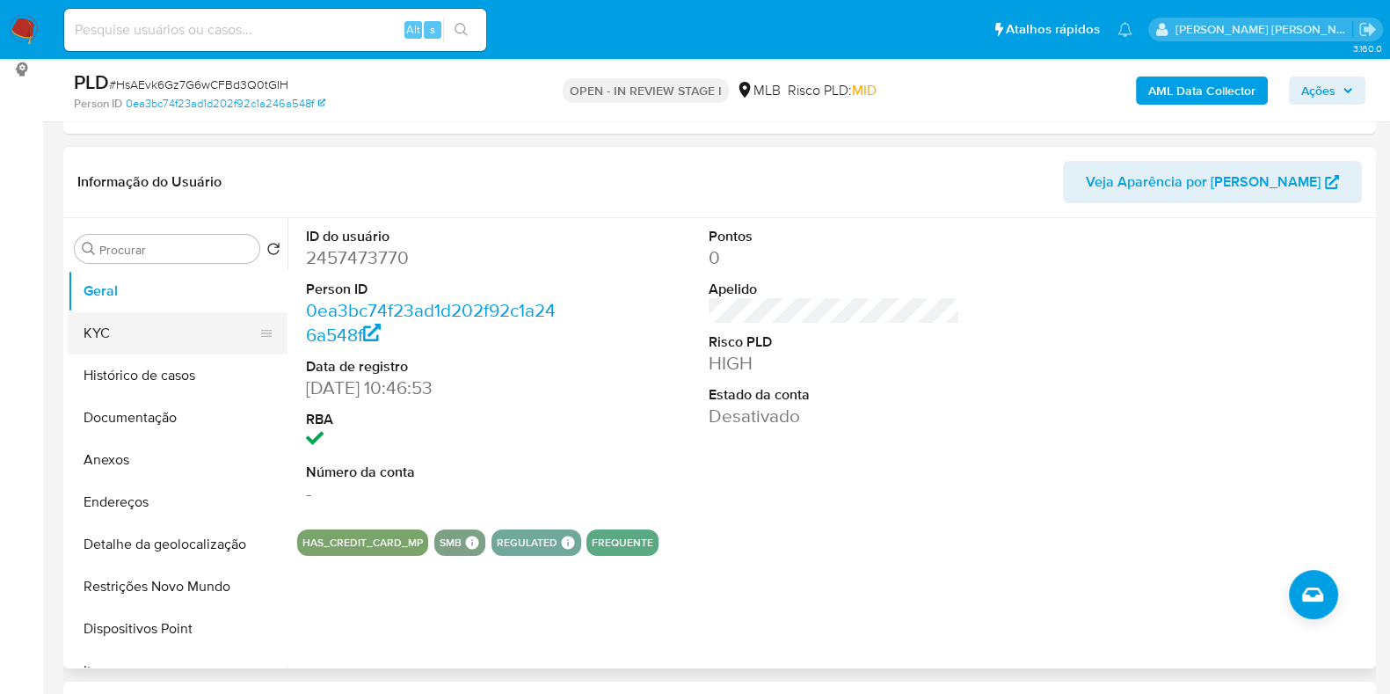
click at [151, 320] on button "KYC" at bounding box center [171, 333] width 206 height 42
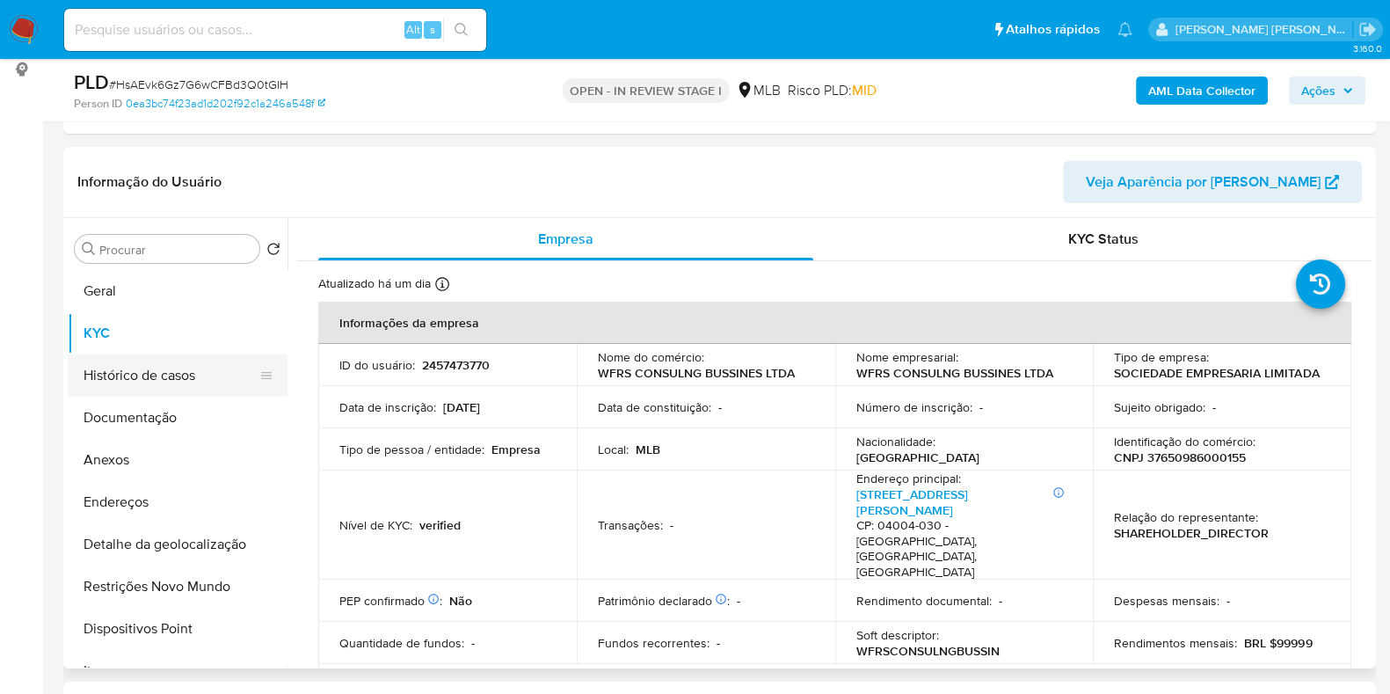
click at [150, 365] on button "Histórico de casos" at bounding box center [171, 375] width 206 height 42
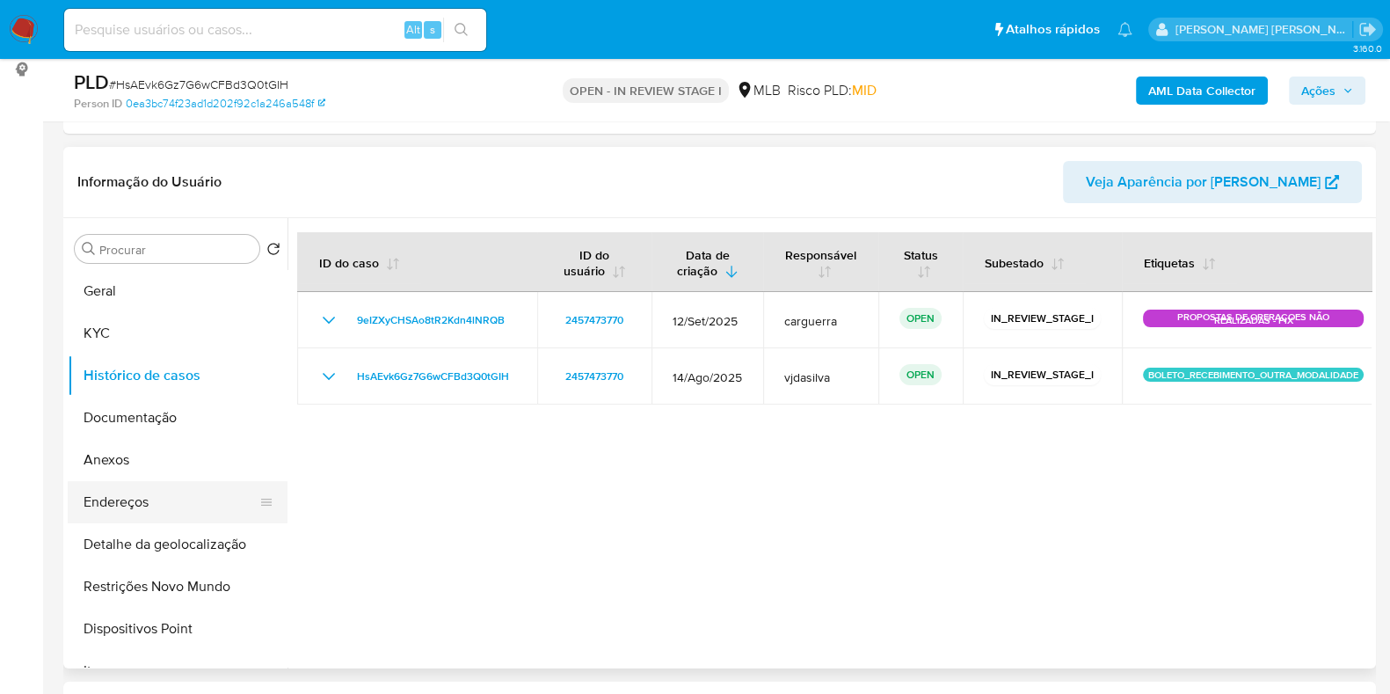
click at [190, 498] on button "Endereços" at bounding box center [171, 502] width 206 height 42
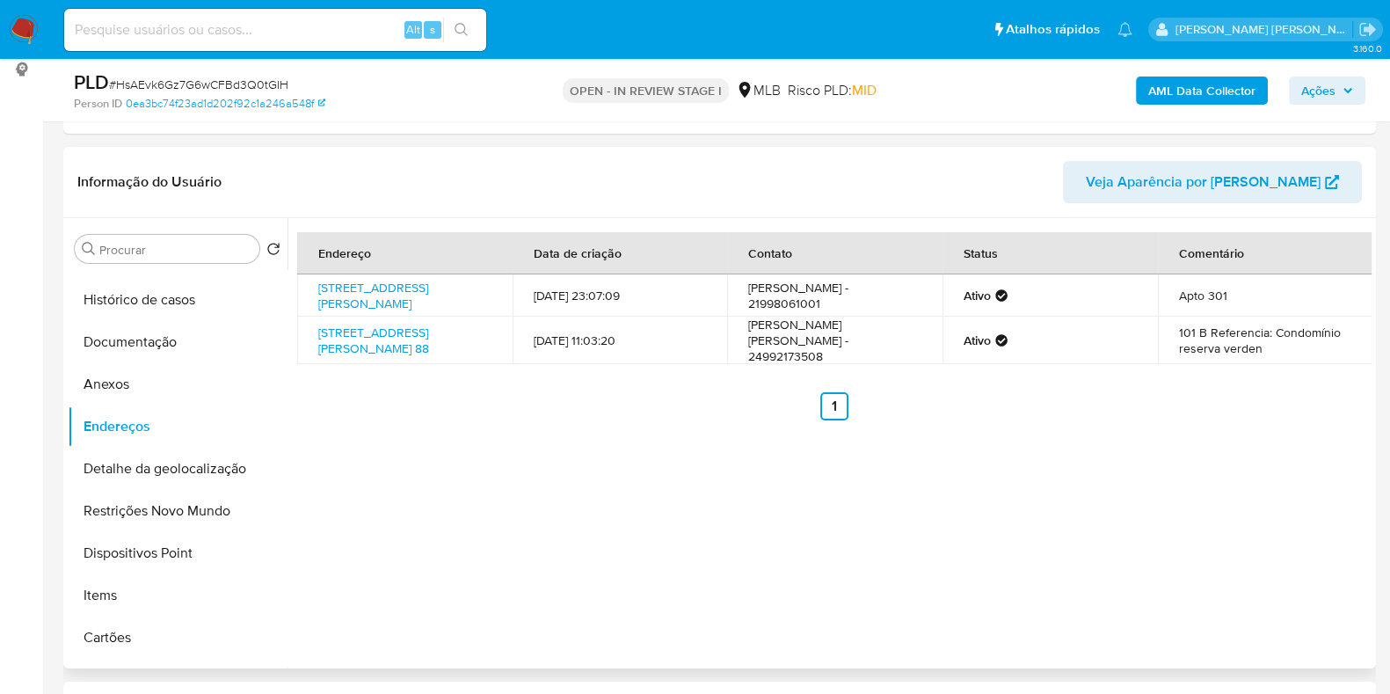
scroll to position [65, 0]
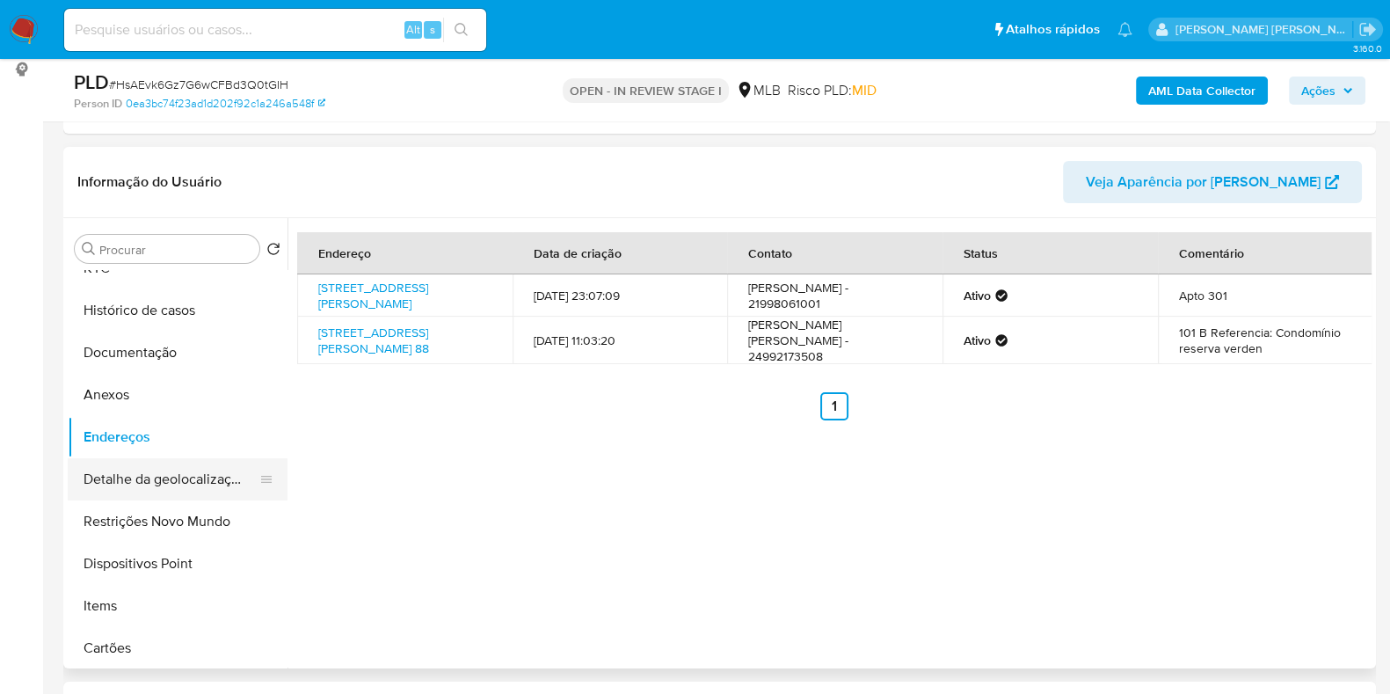
click at [165, 481] on button "Detalhe da geolocalização" at bounding box center [171, 479] width 206 height 42
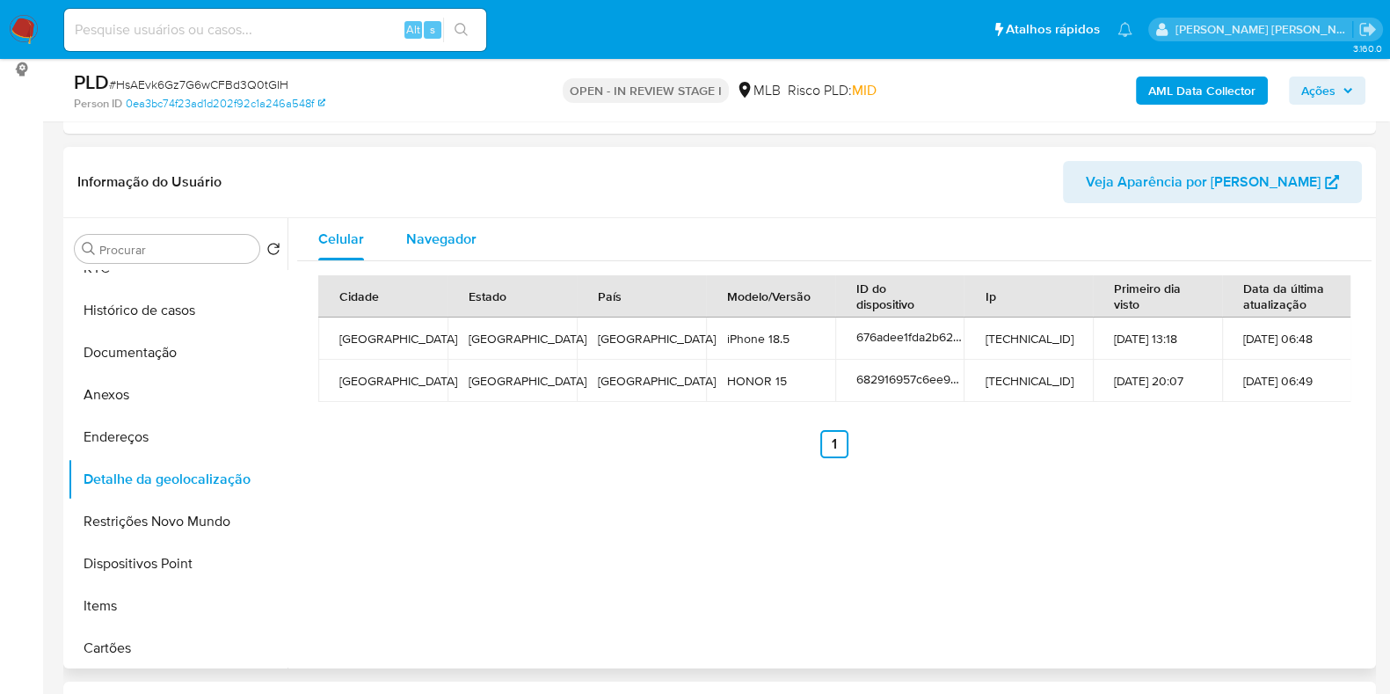
click at [459, 249] on div "Navegador" at bounding box center [441, 239] width 70 height 42
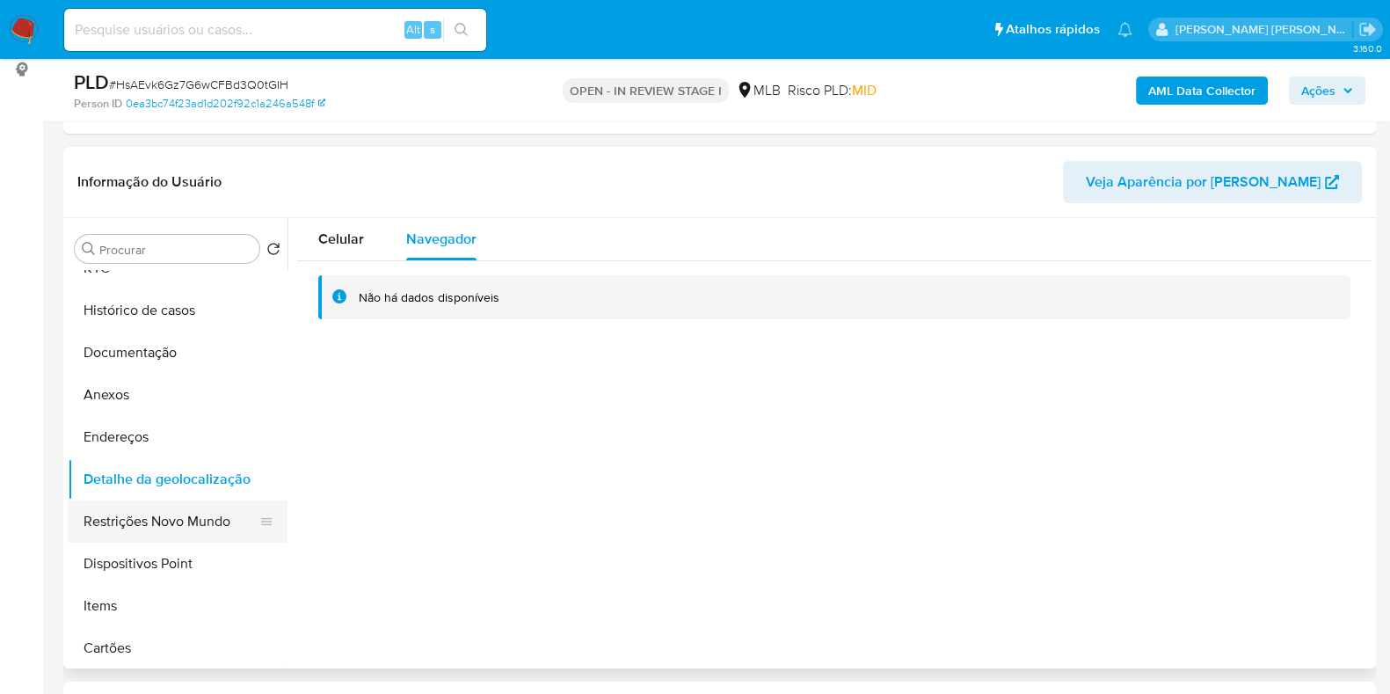
click at [176, 522] on button "Restrições Novo Mundo" at bounding box center [171, 521] width 206 height 42
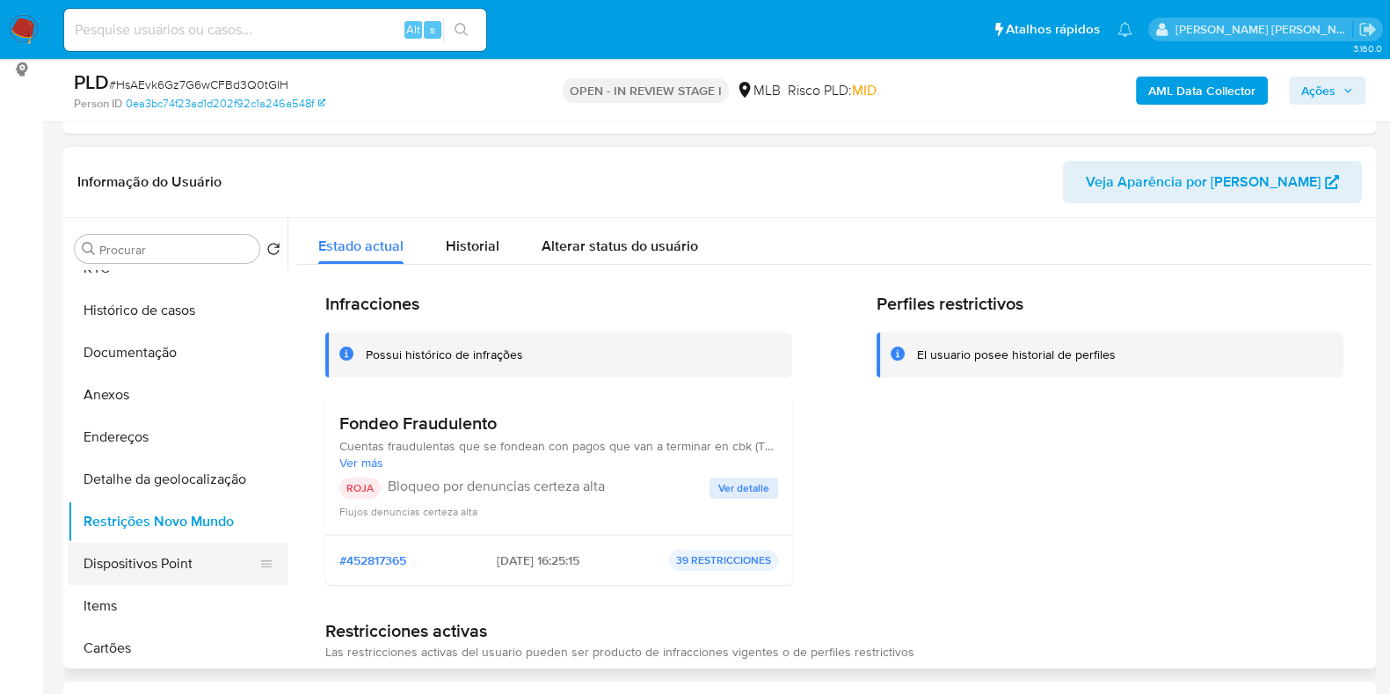
click at [184, 557] on button "Dispositivos Point" at bounding box center [171, 564] width 206 height 42
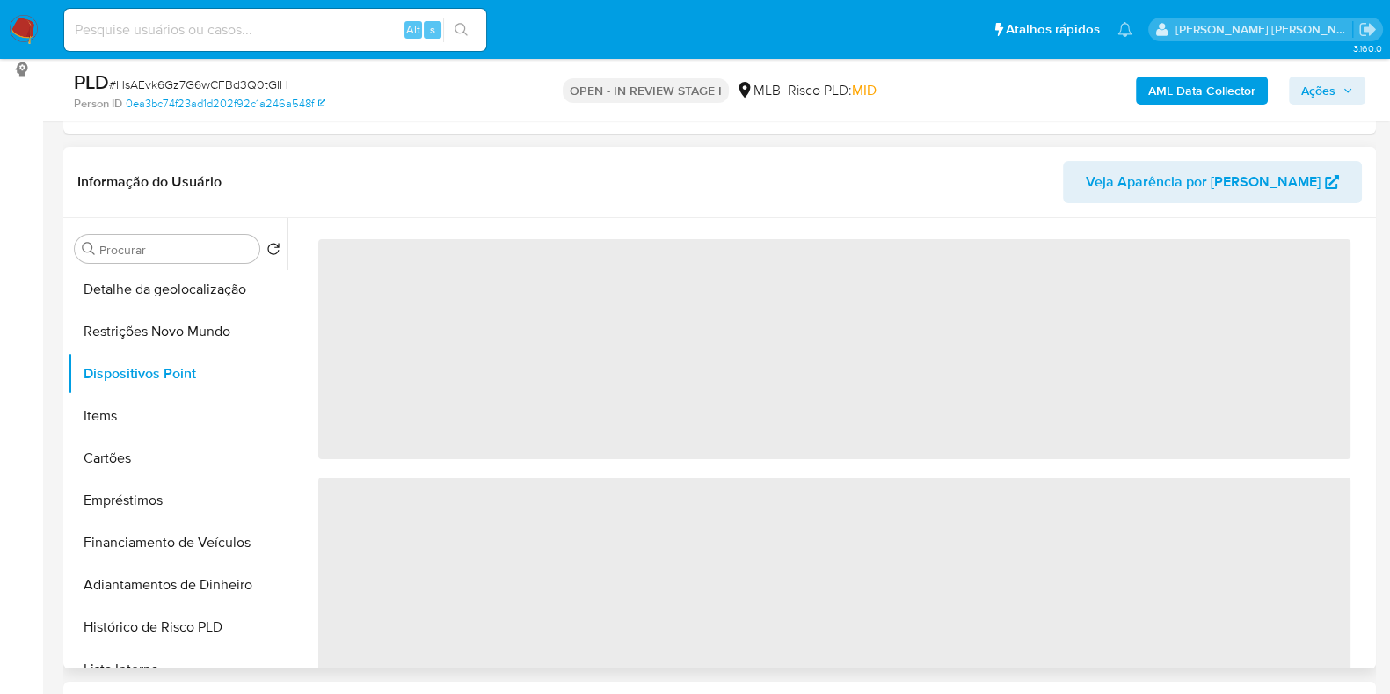
scroll to position [258, 0]
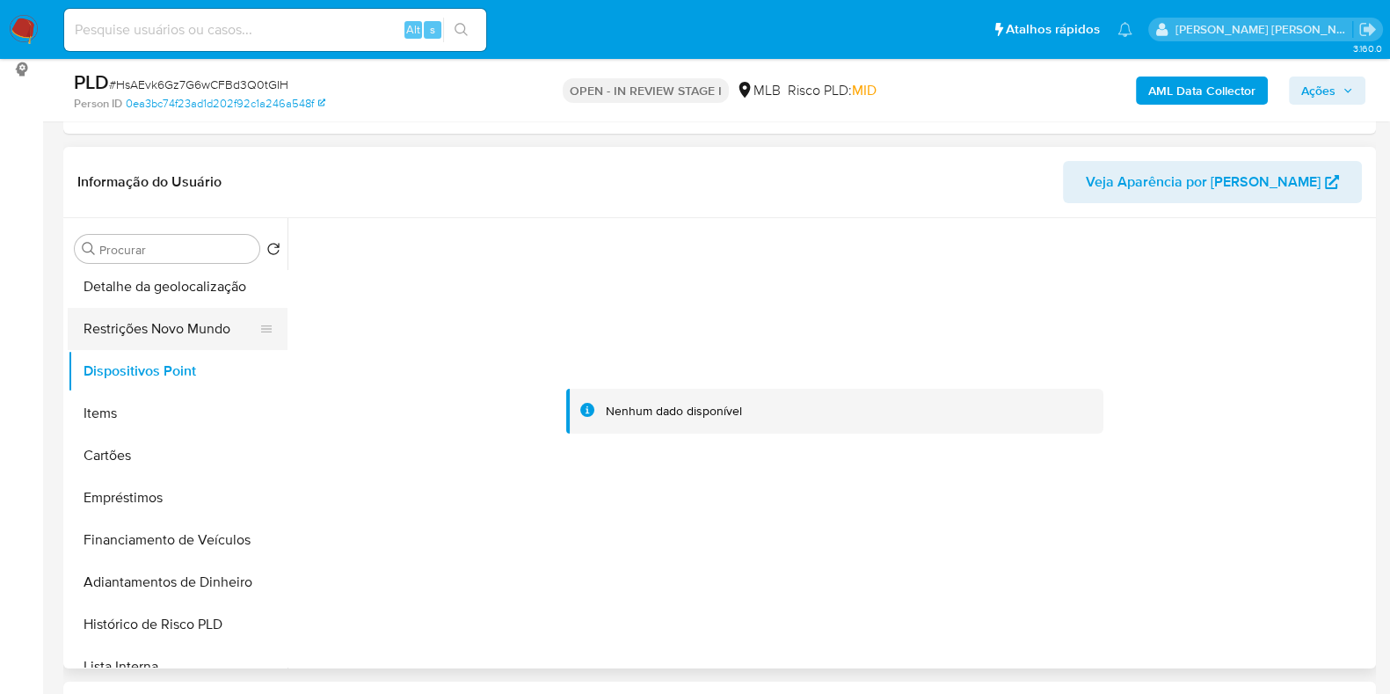
click at [216, 325] on button "Restrições Novo Mundo" at bounding box center [171, 329] width 206 height 42
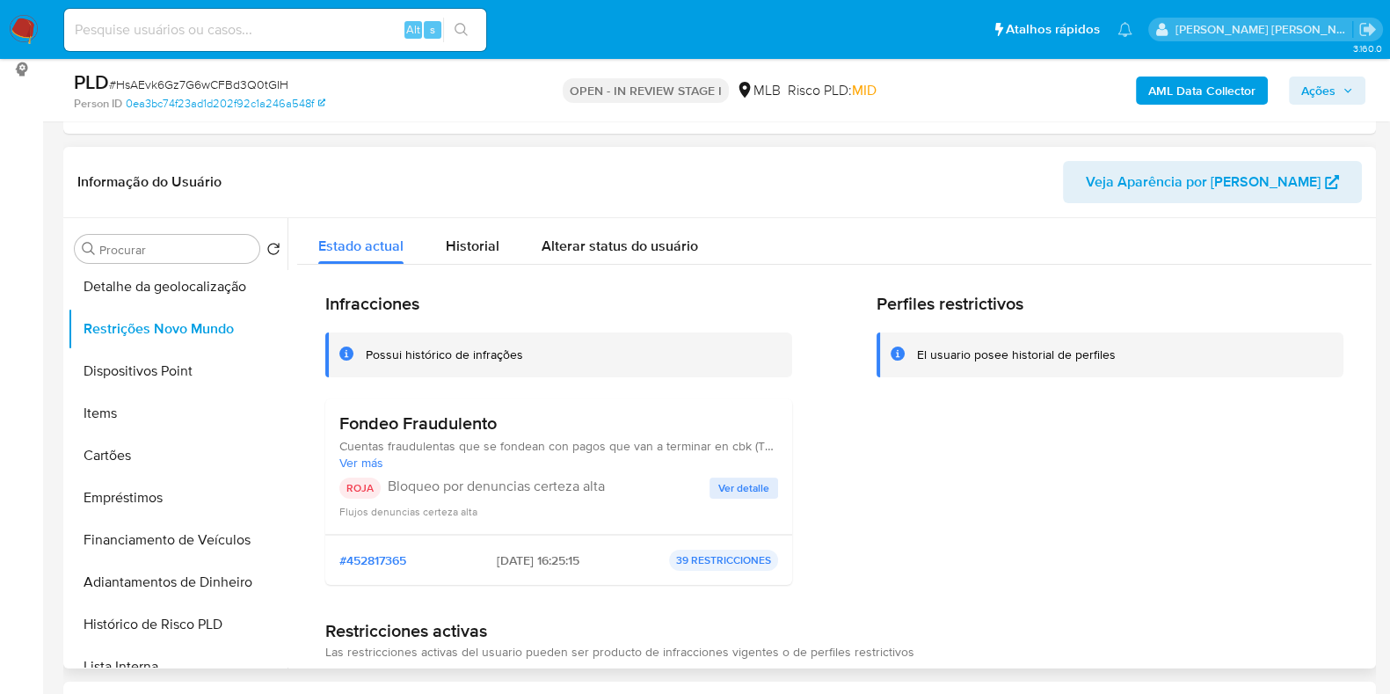
click at [743, 485] on span "Ver detalle" at bounding box center [744, 488] width 51 height 18
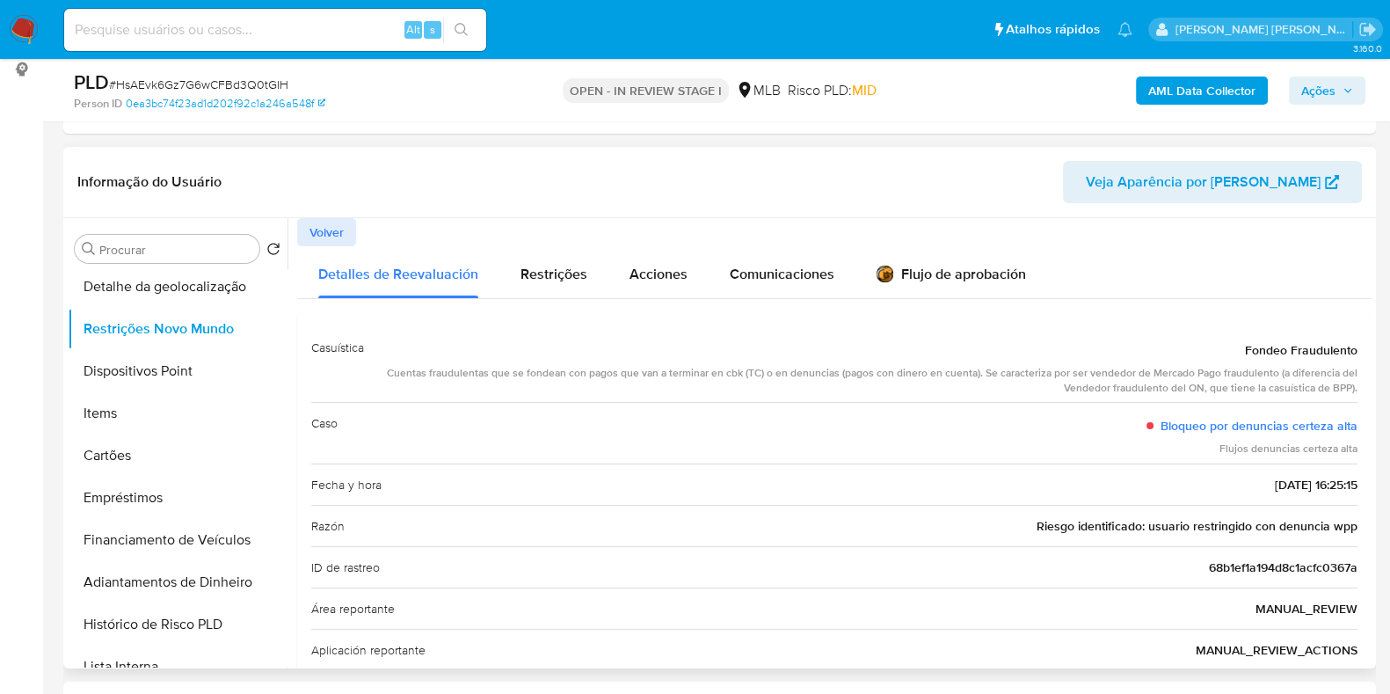
drag, startPoint x: 1235, startPoint y: 346, endPoint x: 1354, endPoint y: 383, distance: 125.4
click at [1354, 383] on div "Casuística Fondeo Fraudulento Cuentas fraudulentas que se fondean con pagos que…" at bounding box center [834, 643] width 1075 height 660
click at [1184, 427] on link "Bloqueo por denuncias certeza alta" at bounding box center [1259, 426] width 197 height 18
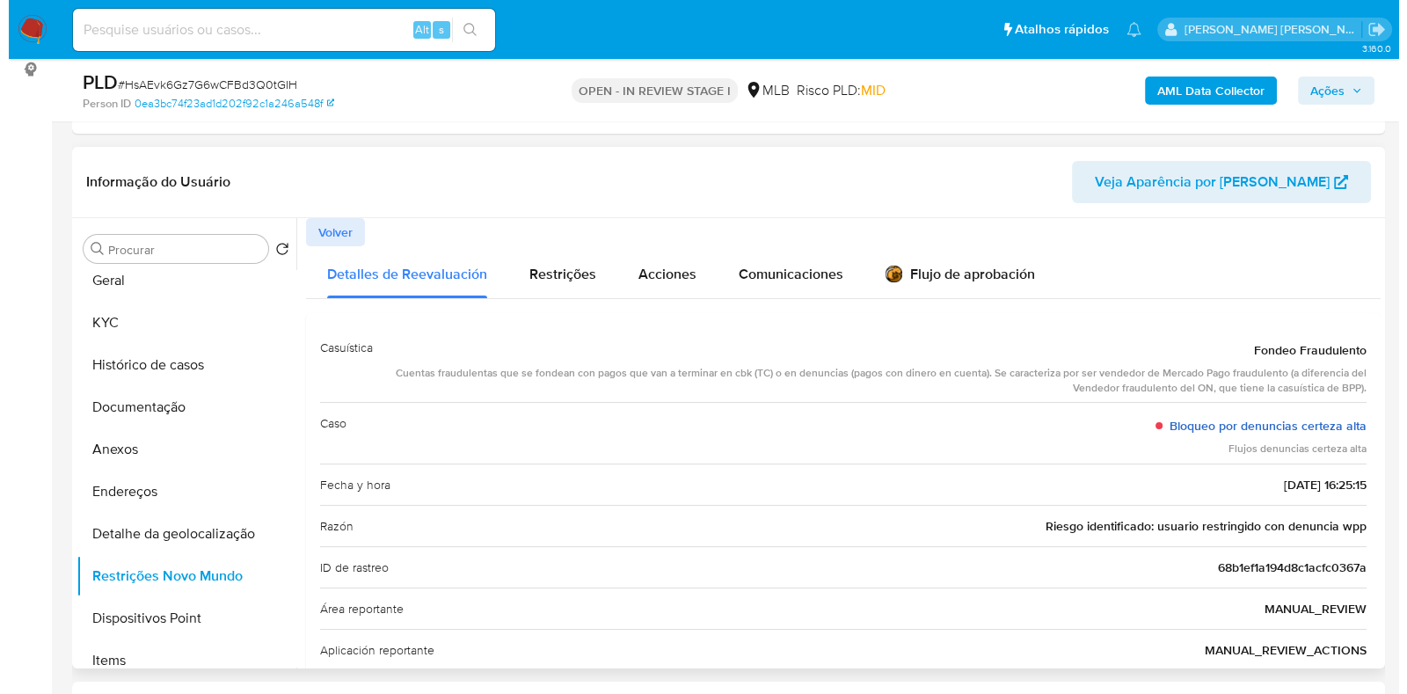
scroll to position [11, 0]
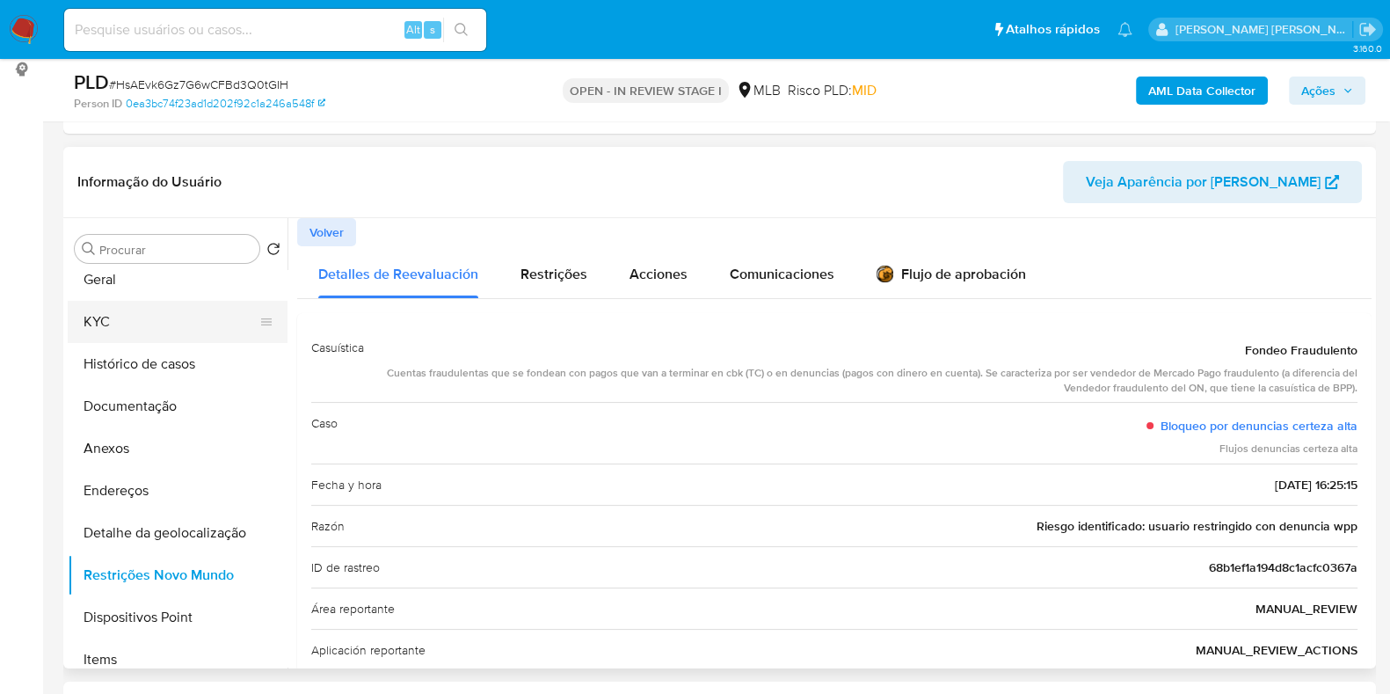
click at [202, 301] on button "KYC" at bounding box center [171, 322] width 206 height 42
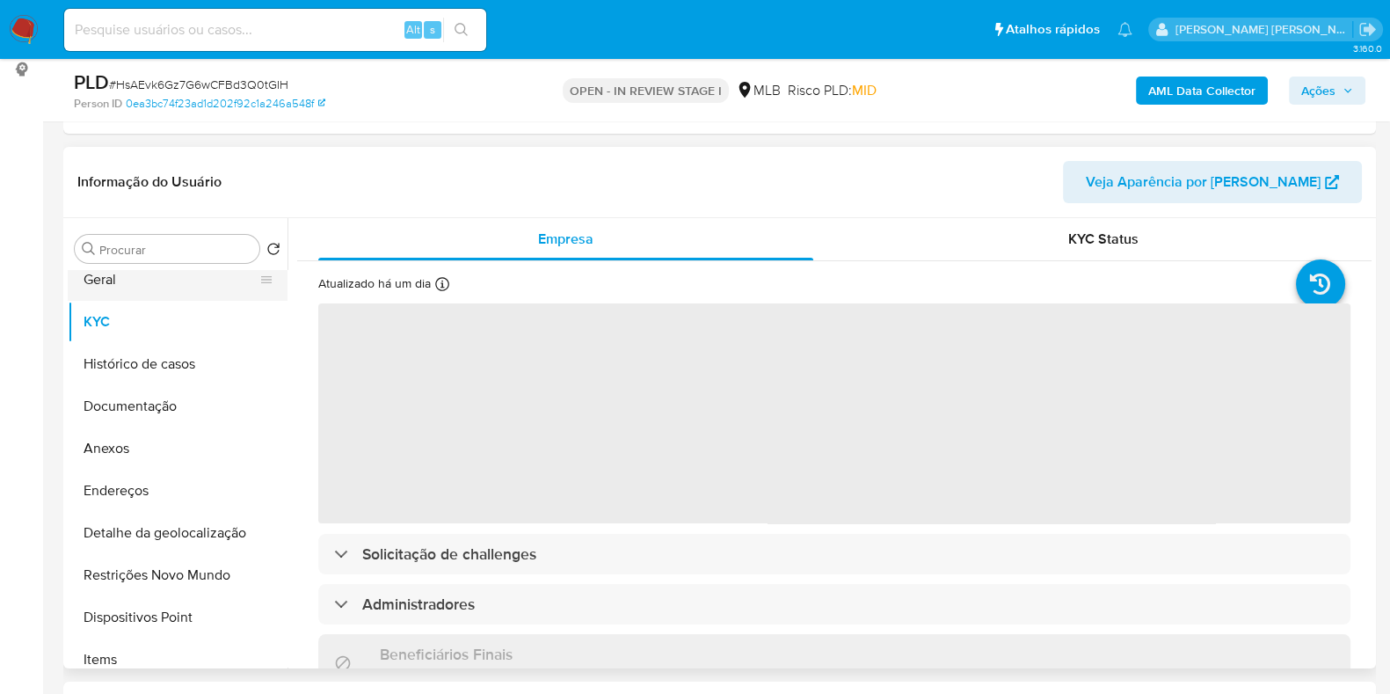
click at [195, 283] on button "Geral" at bounding box center [171, 280] width 206 height 42
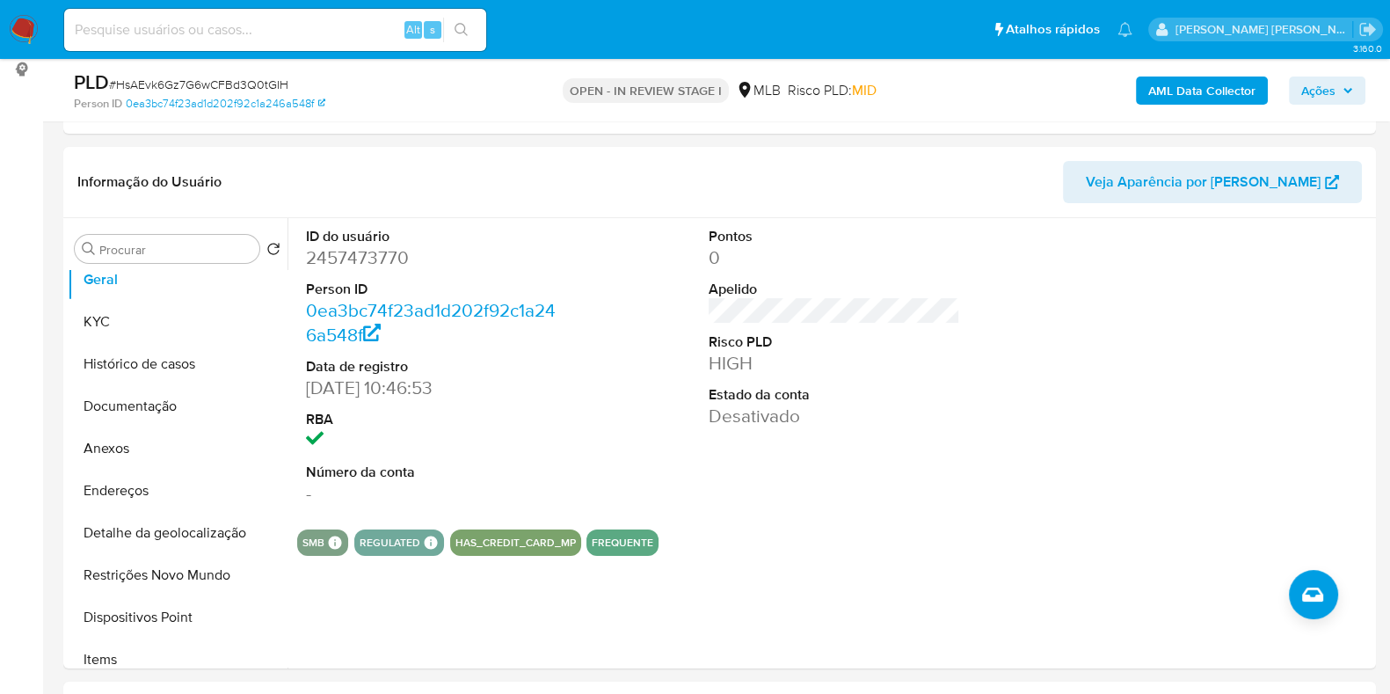
click at [1219, 78] on b "AML Data Collector" at bounding box center [1202, 91] width 107 height 28
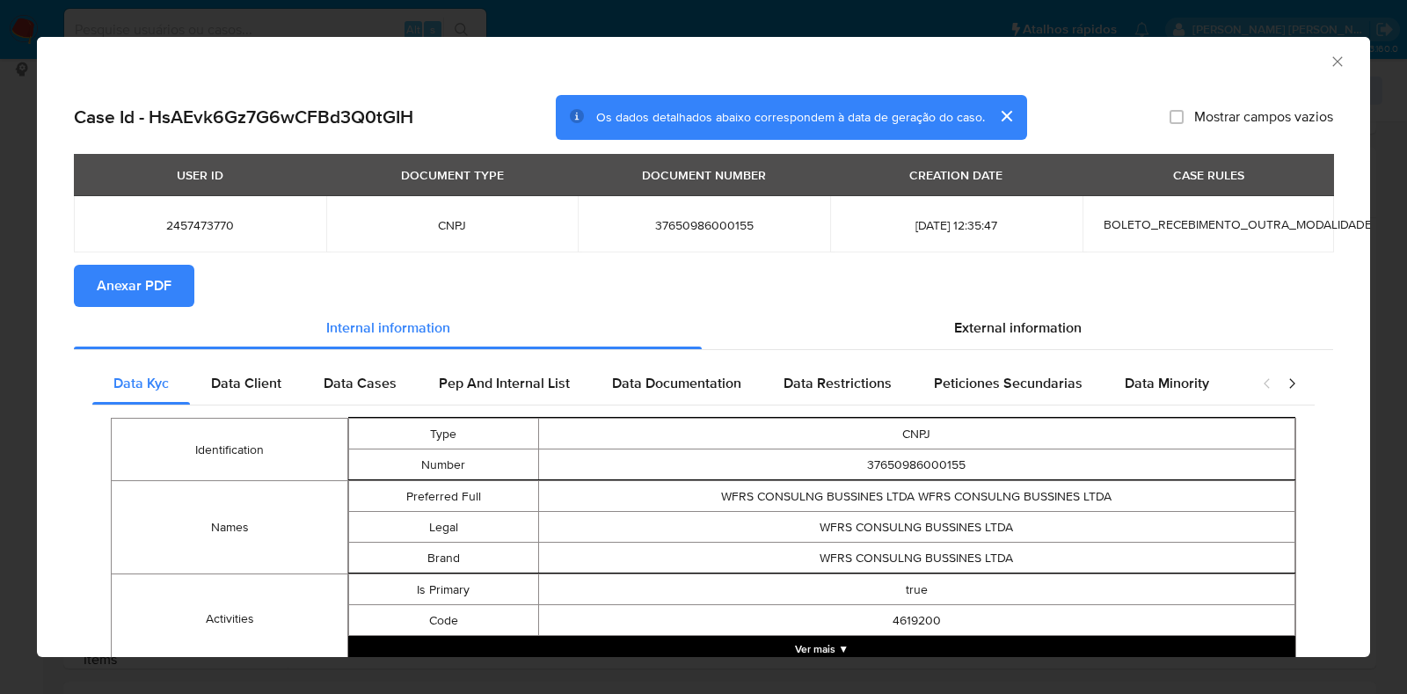
click at [148, 281] on span "Anexar PDF" at bounding box center [134, 285] width 75 height 39
click at [1329, 63] on icon "Fechar a janela" at bounding box center [1338, 62] width 18 height 18
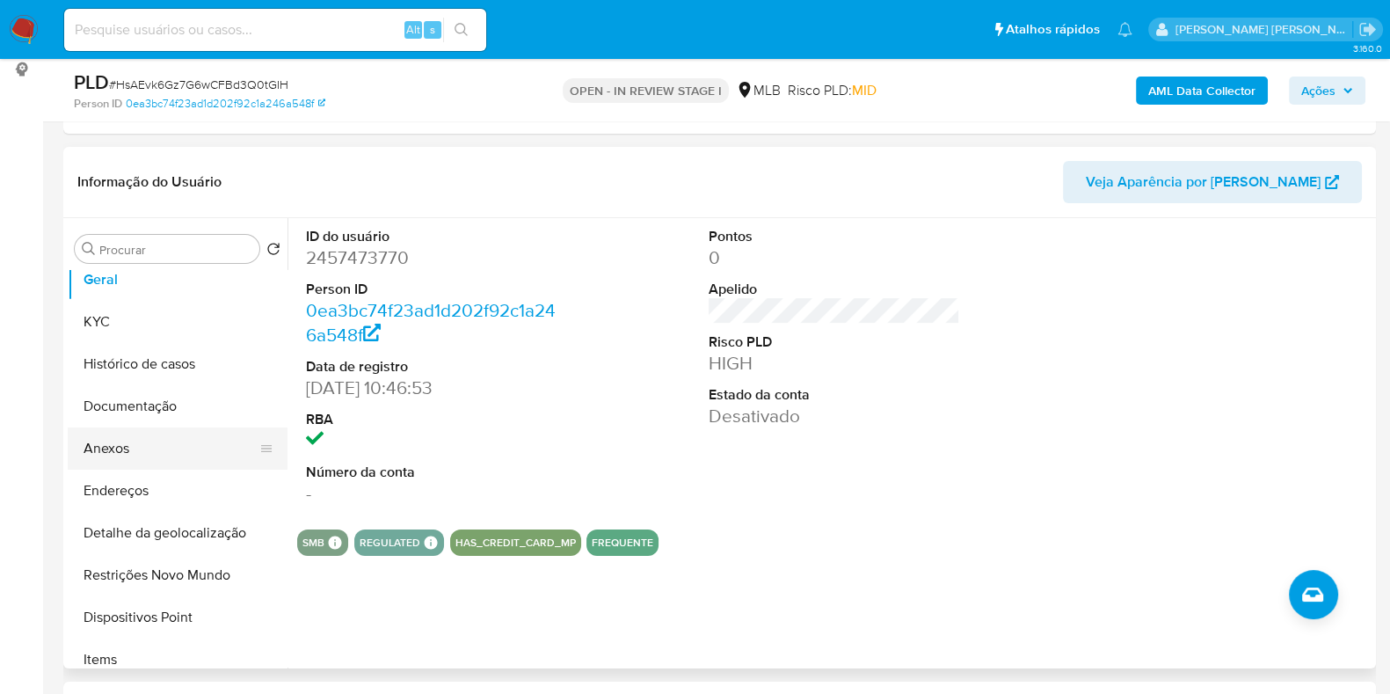
click at [118, 441] on button "Anexos" at bounding box center [171, 448] width 206 height 42
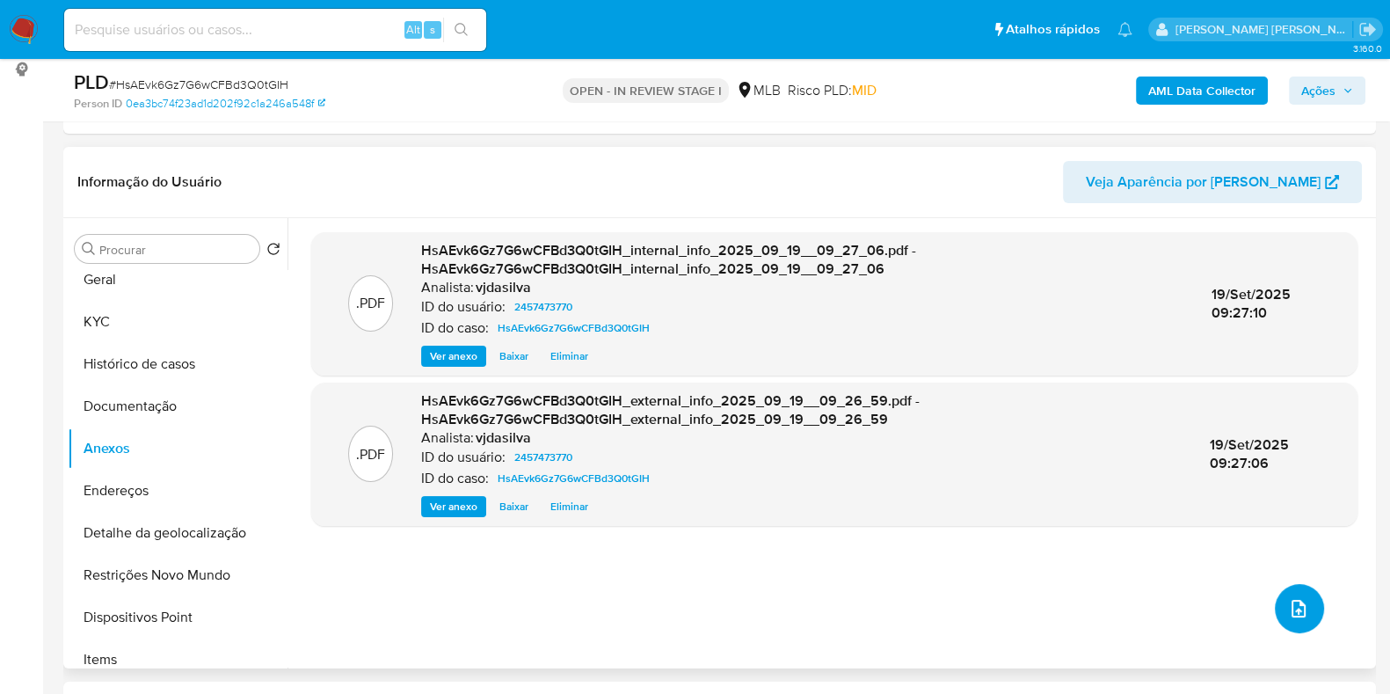
click at [1288, 615] on icon "upload-file" at bounding box center [1298, 608] width 21 height 21
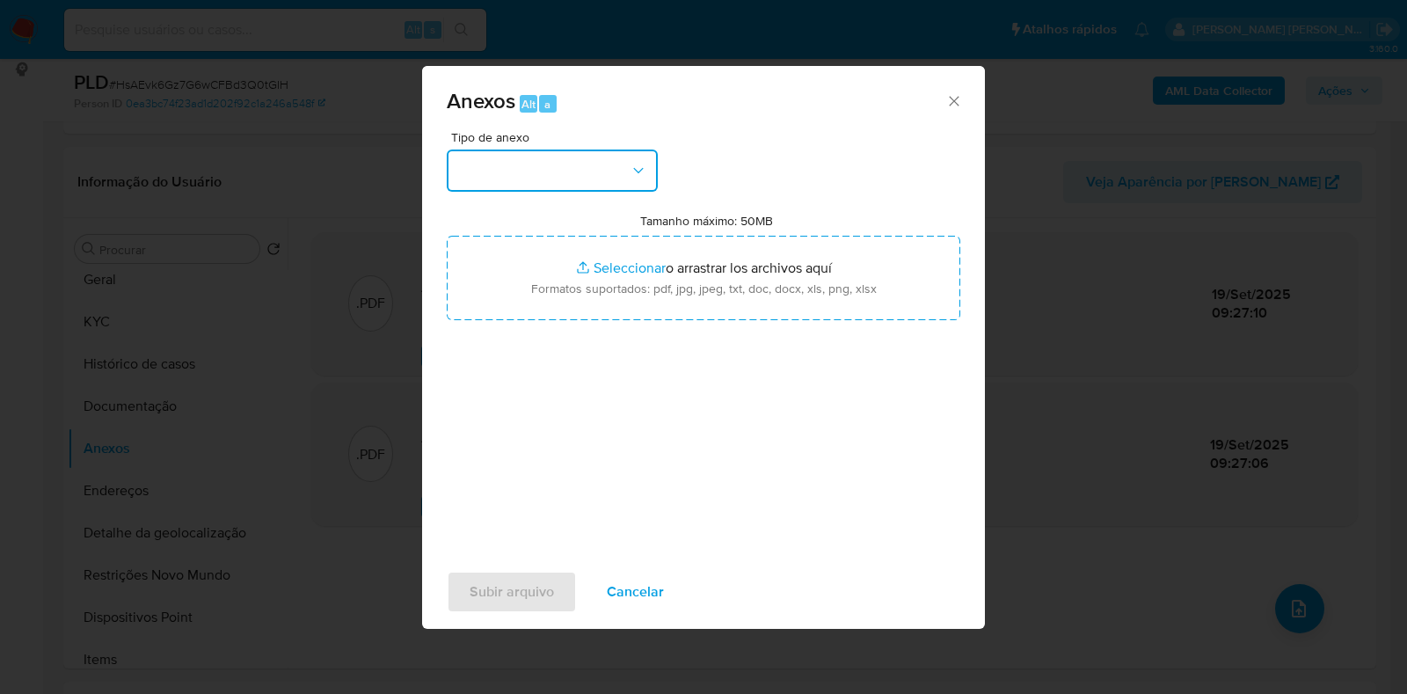
click at [616, 167] on button "button" at bounding box center [552, 171] width 211 height 42
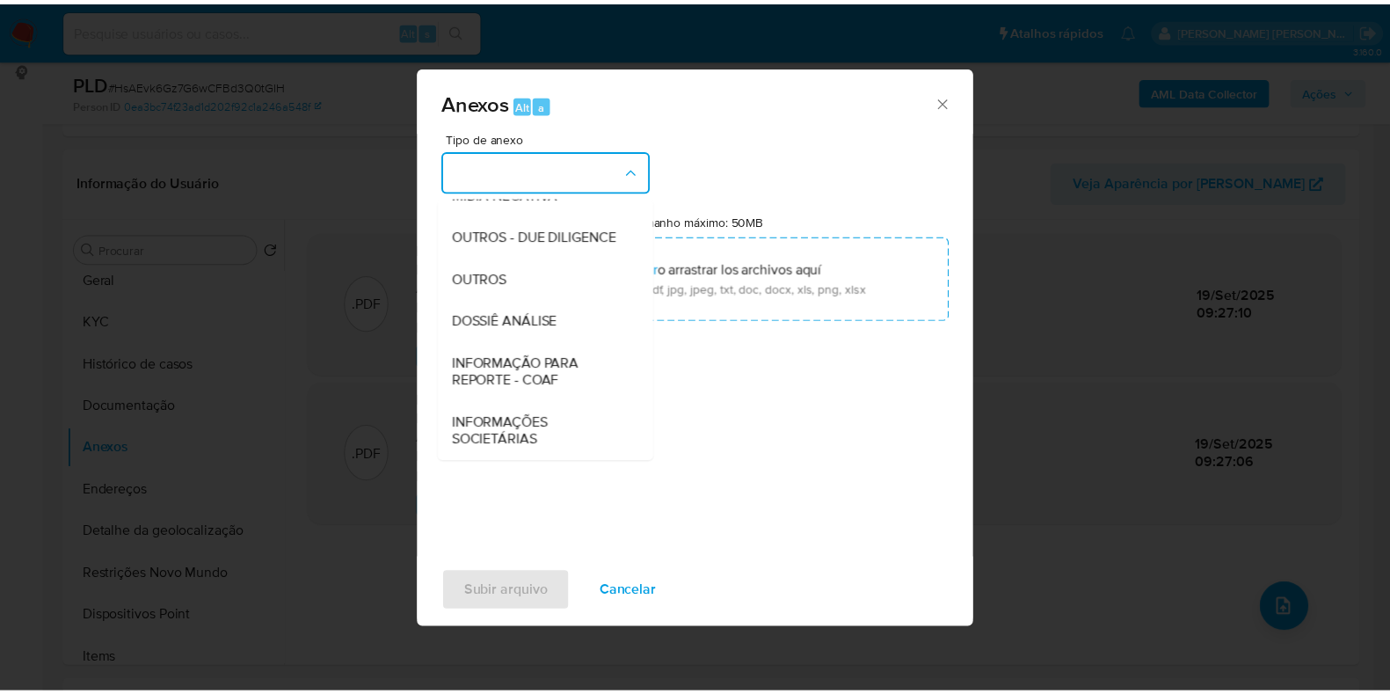
scroll to position [271, 0]
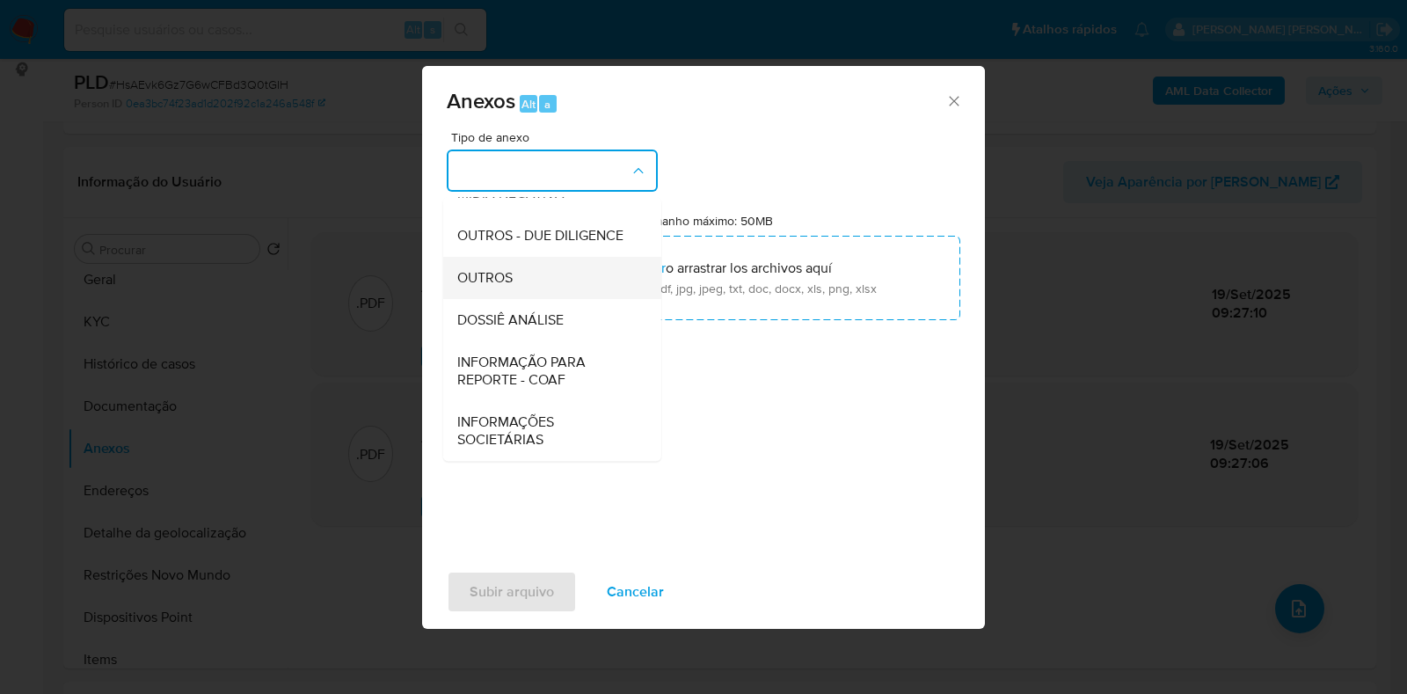
click at [576, 286] on div "OUTROS" at bounding box center [546, 278] width 179 height 42
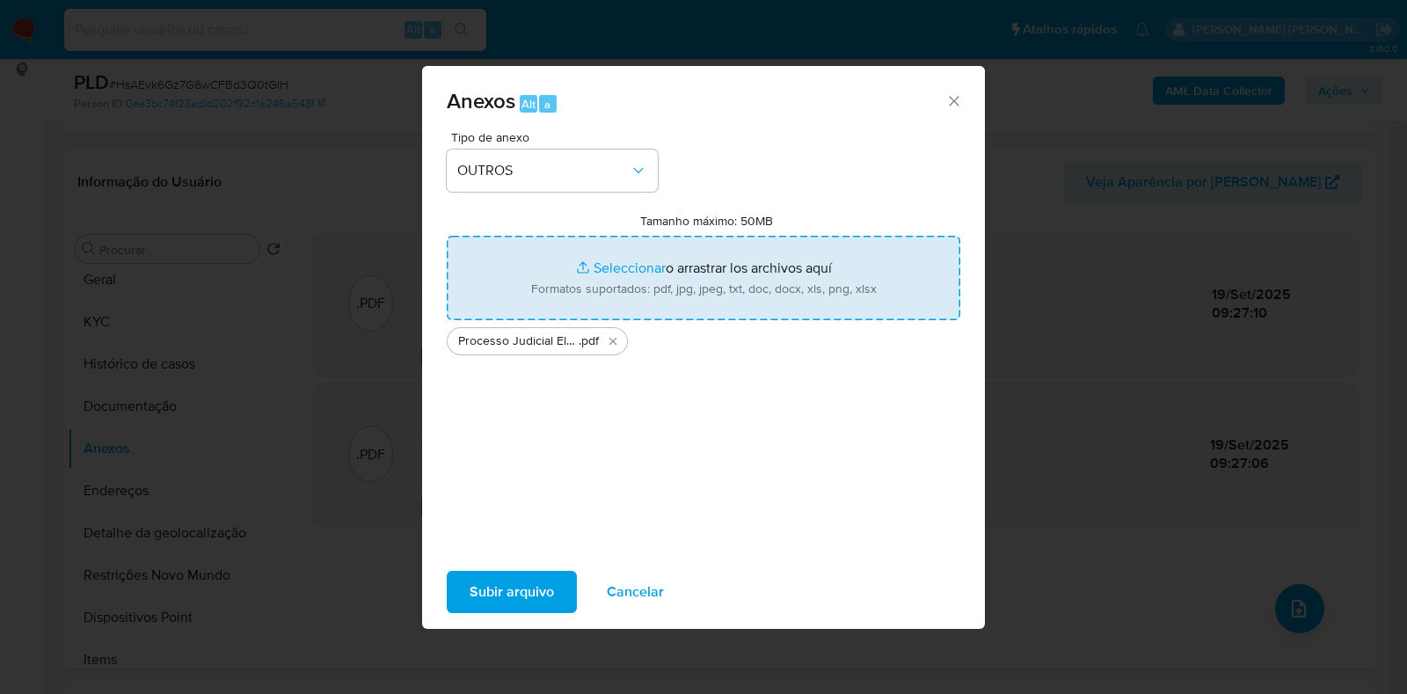
type input "C:\fakepath\RJ2018269 - Sanção CVM.pdf"
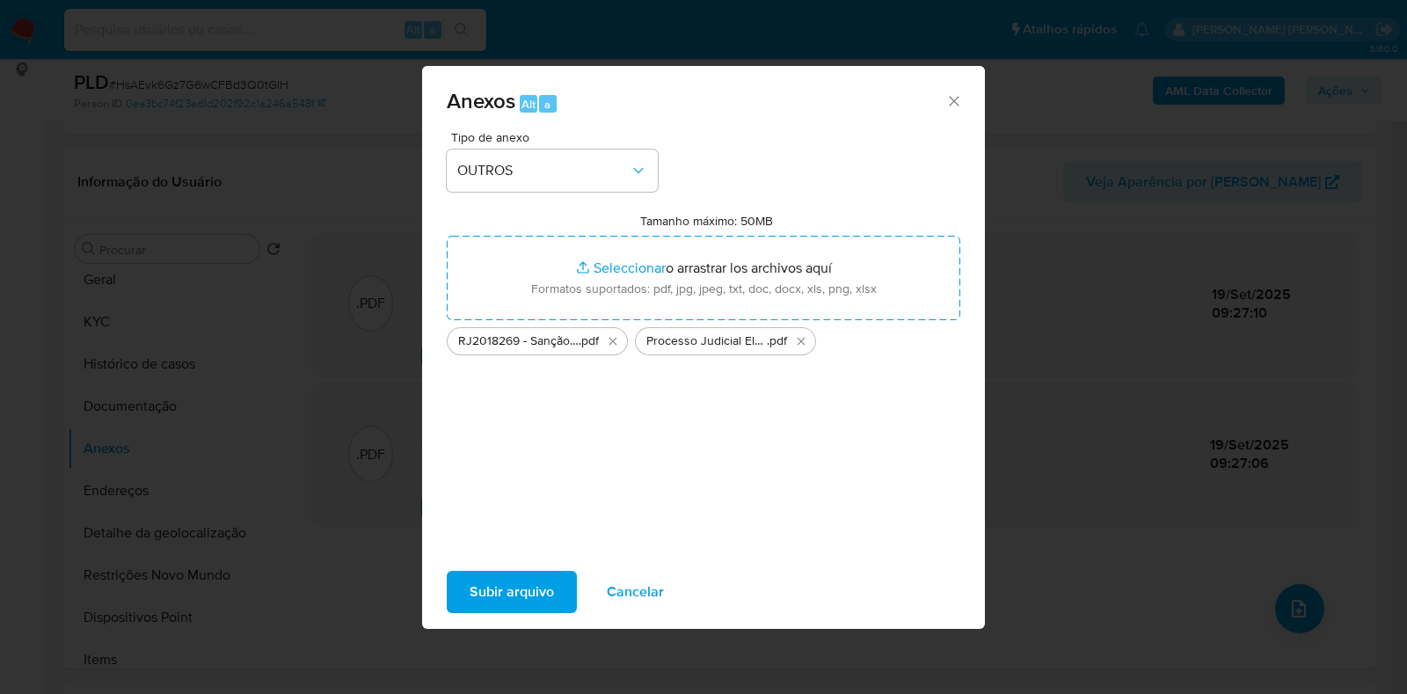
click at [527, 587] on span "Subir arquivo" at bounding box center [512, 592] width 84 height 39
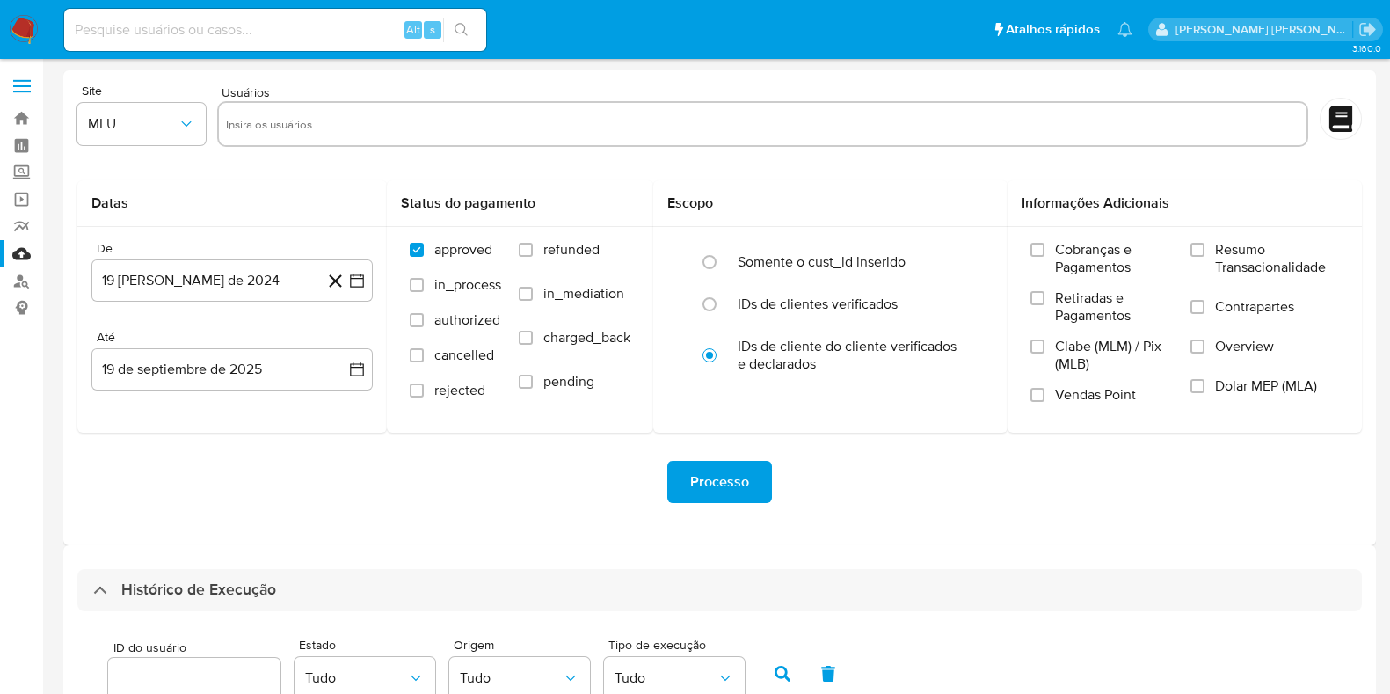
select select "100"
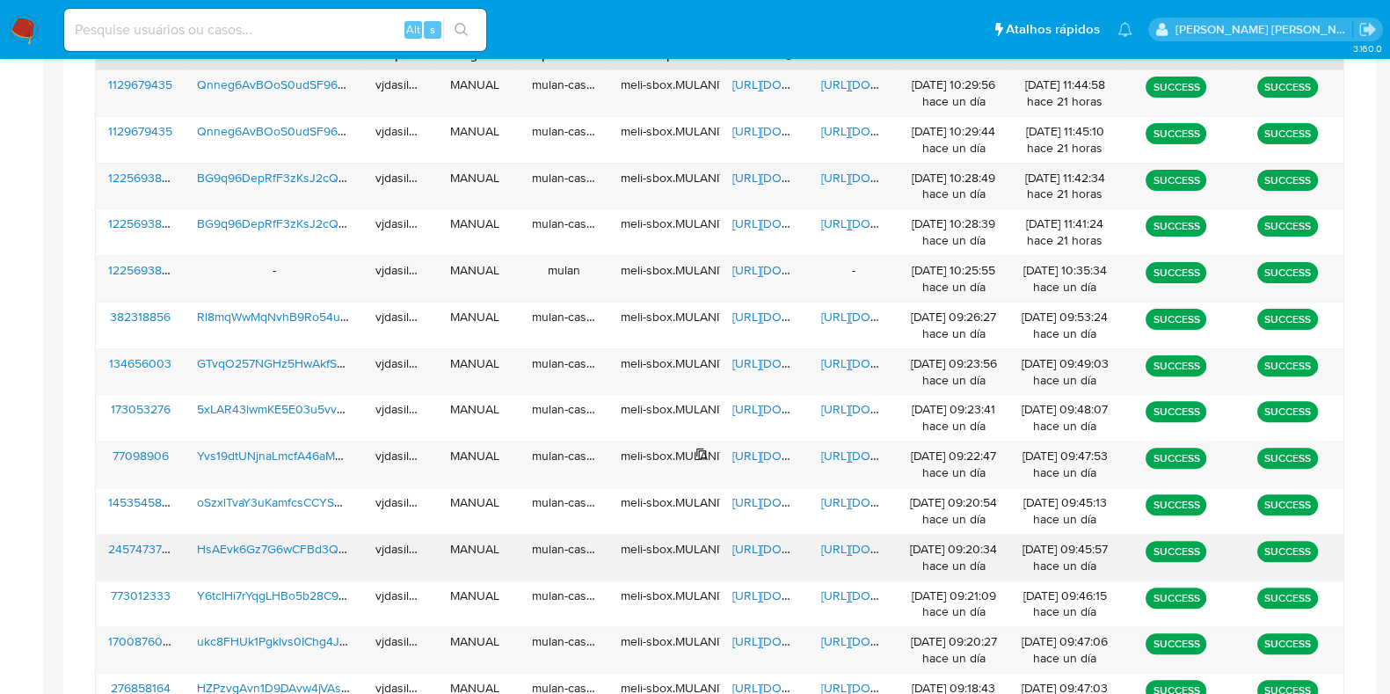
scroll to position [676, 0]
click at [843, 540] on span "[URL][DOMAIN_NAME]" at bounding box center [881, 549] width 121 height 18
